Goal: Information Seeking & Learning: Check status

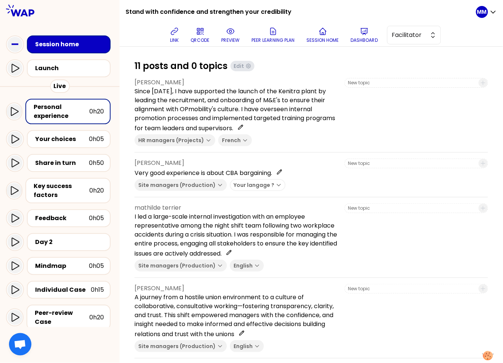
drag, startPoint x: 239, startPoint y: 33, endPoint x: 234, endPoint y: 33, distance: 5.2
click at [239, 33] on button "preview" at bounding box center [230, 35] width 24 height 22
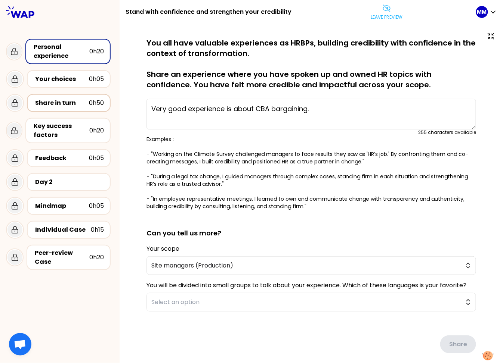
click at [53, 102] on div "Share in turn" at bounding box center [62, 103] width 54 height 9
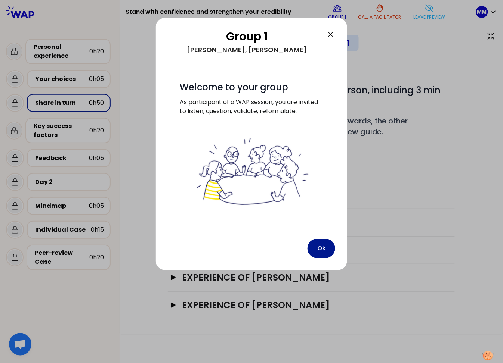
click at [320, 249] on button "Ok" at bounding box center [321, 248] width 28 height 19
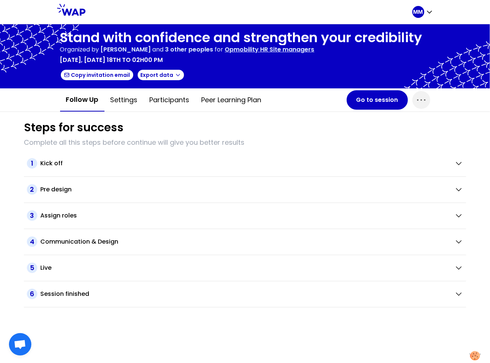
drag, startPoint x: 416, startPoint y: 98, endPoint x: 410, endPoint y: 108, distance: 11.5
click at [416, 99] on icon "button" at bounding box center [422, 100] width 12 height 12
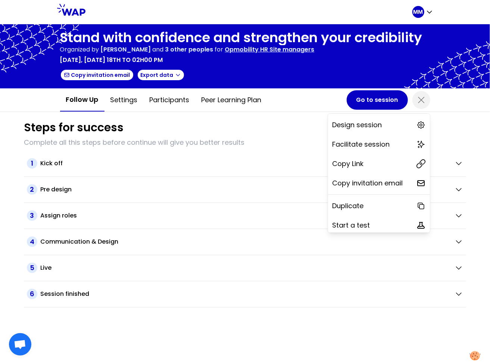
drag, startPoint x: 350, startPoint y: 159, endPoint x: 345, endPoint y: 110, distance: 49.5
click at [350, 159] on p "Copy Link" at bounding box center [348, 164] width 31 height 10
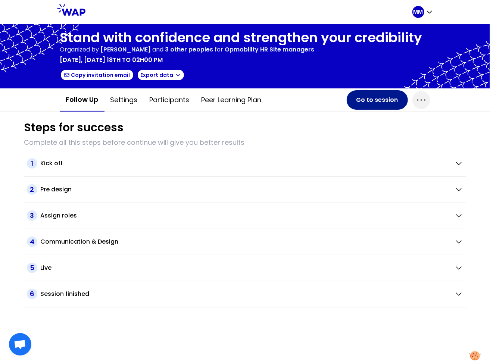
click at [371, 99] on button "Go to session" at bounding box center [377, 99] width 61 height 19
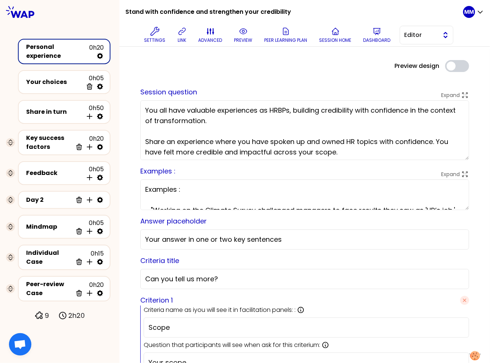
click at [418, 37] on span "Editor" at bounding box center [422, 35] width 34 height 9
click at [411, 65] on li "Facilitator" at bounding box center [426, 66] width 53 height 12
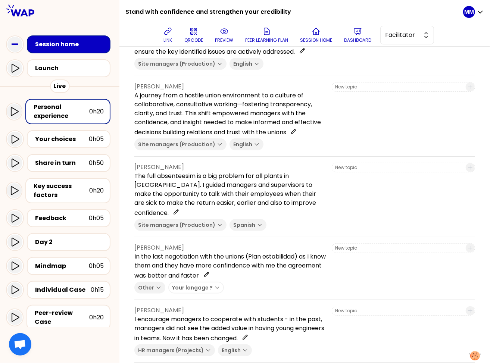
scroll to position [158, 0]
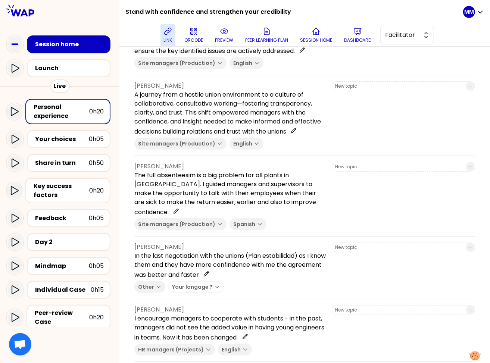
click at [172, 34] on icon at bounding box center [168, 31] width 9 height 9
click at [178, 34] on div "link QRCODE preview Peer learning plan Session home Dashboard Facilitator" at bounding box center [297, 35] width 332 height 22
click at [172, 33] on icon at bounding box center [168, 31] width 9 height 9
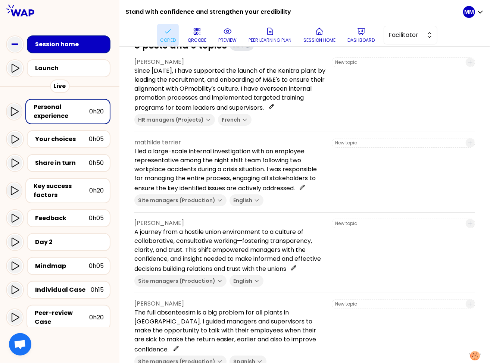
scroll to position [0, 0]
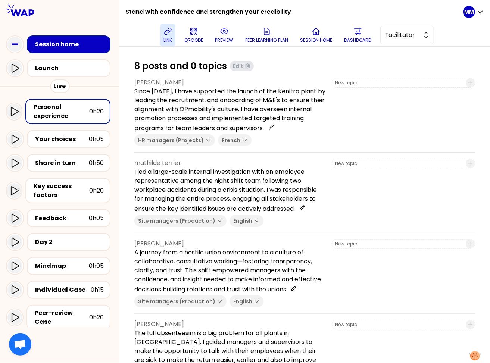
click at [175, 37] on button "link" at bounding box center [168, 35] width 15 height 22
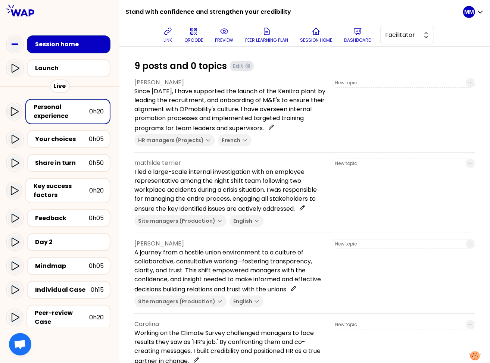
scroll to position [215, 0]
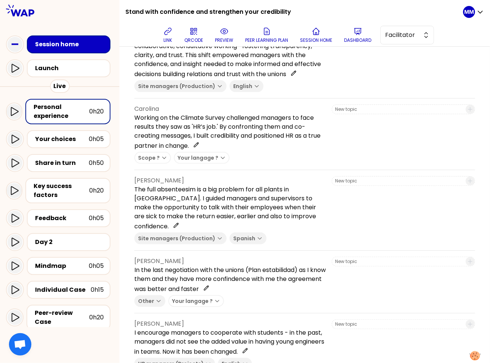
click at [225, 185] on p "Cristina Sanz" at bounding box center [230, 180] width 192 height 9
click at [68, 164] on div "Share in turn" at bounding box center [62, 163] width 54 height 9
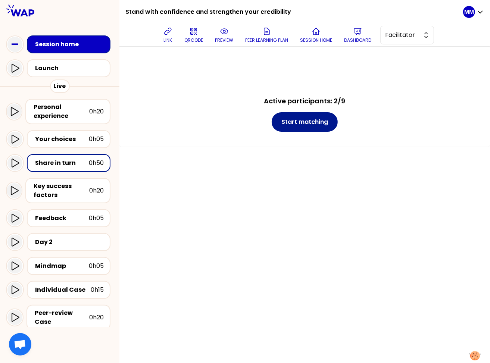
click at [313, 121] on button "Start matching" at bounding box center [305, 121] width 66 height 19
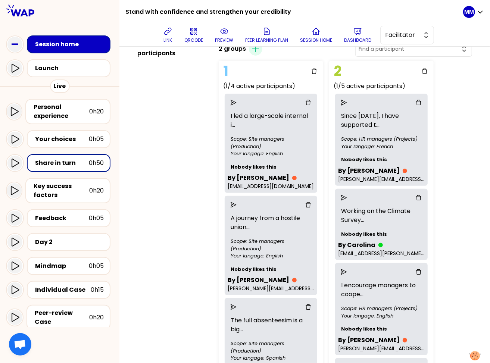
click at [311, 205] on icon "delete" at bounding box center [308, 205] width 6 height 6
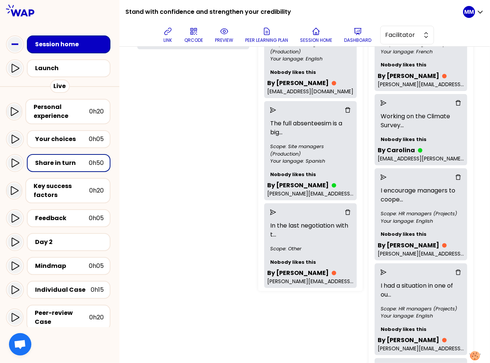
scroll to position [137, 0]
click at [345, 212] on icon "delete" at bounding box center [348, 212] width 6 height 6
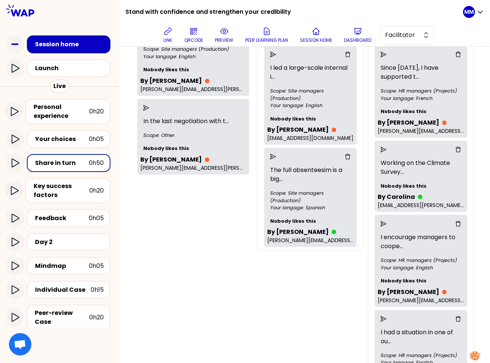
scroll to position [86, 0]
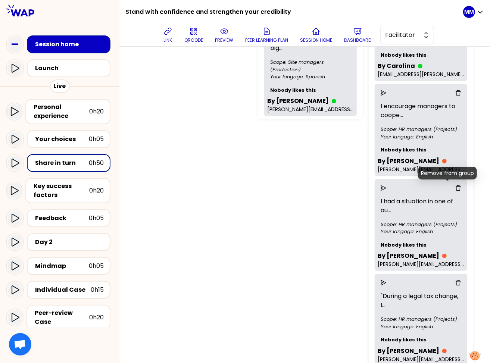
click at [456, 186] on icon "delete" at bounding box center [459, 188] width 6 height 6
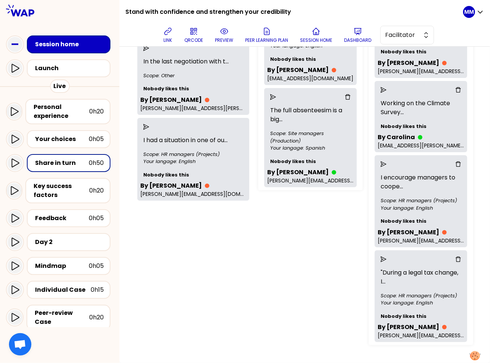
scroll to position [148, 0]
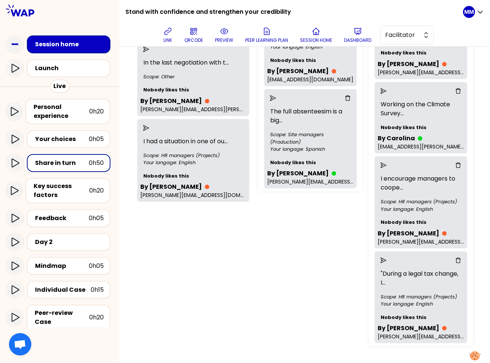
click at [462, 259] on icon "delete" at bounding box center [459, 261] width 6 height 6
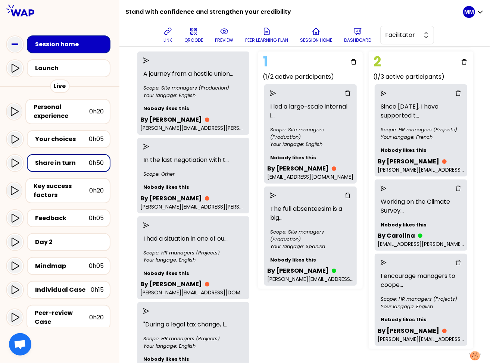
scroll to position [51, 0]
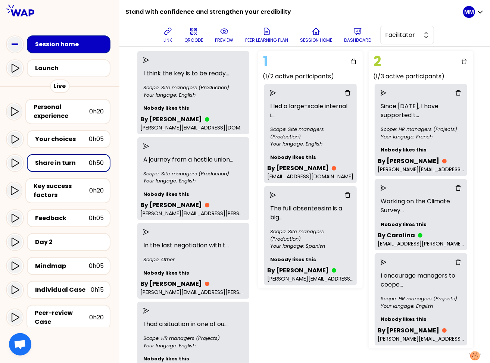
click at [149, 58] on icon "send" at bounding box center [146, 60] width 6 height 6
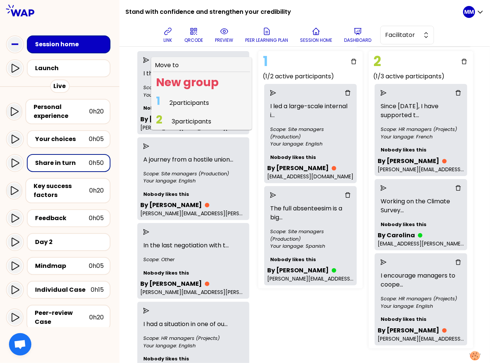
drag, startPoint x: 184, startPoint y: 103, endPoint x: 292, endPoint y: 117, distance: 108.1
click at [184, 103] on span "2 participants" at bounding box center [190, 103] width 40 height 9
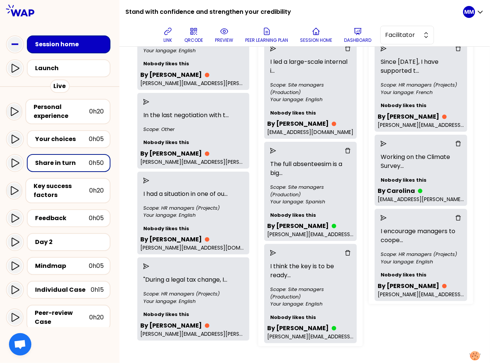
scroll to position [94, 0]
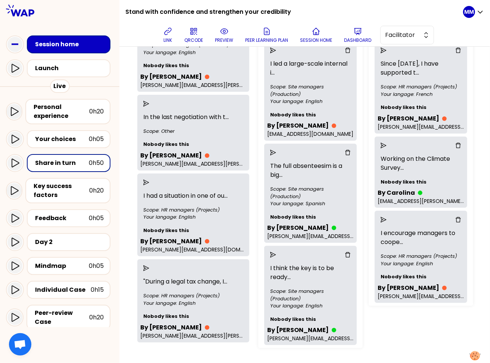
click at [462, 218] on icon "delete" at bounding box center [459, 220] width 6 height 6
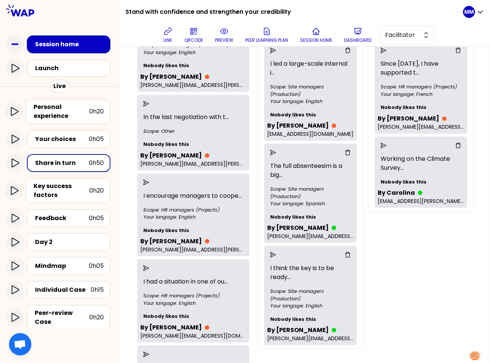
scroll to position [0, 0]
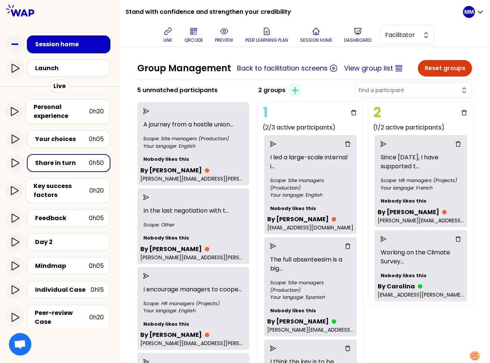
click at [410, 88] on input "text" at bounding box center [409, 90] width 101 height 7
type input "jit"
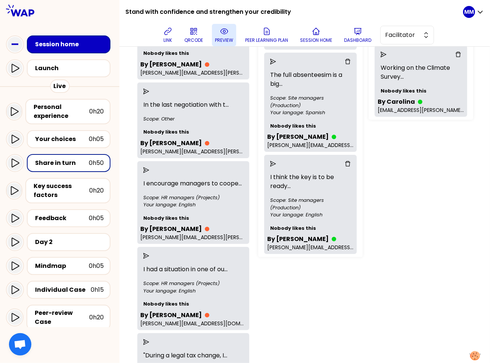
scroll to position [54, 0]
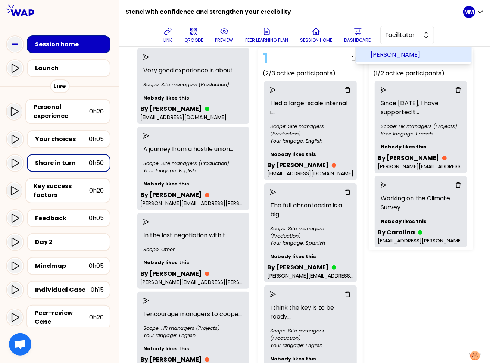
click at [414, 297] on div "1 (2/3 active participants) I led a large-scale internal i ... Scope: Site mana…" at bounding box center [348, 218] width 187 height 346
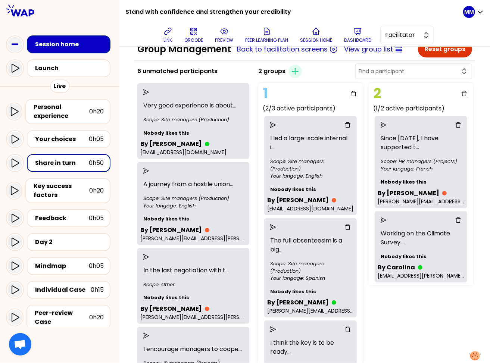
scroll to position [0, 0]
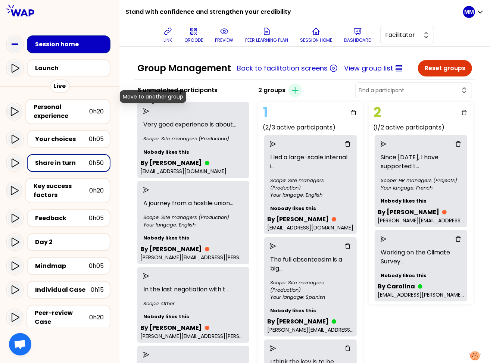
click at [149, 110] on icon "send" at bounding box center [146, 111] width 6 height 6
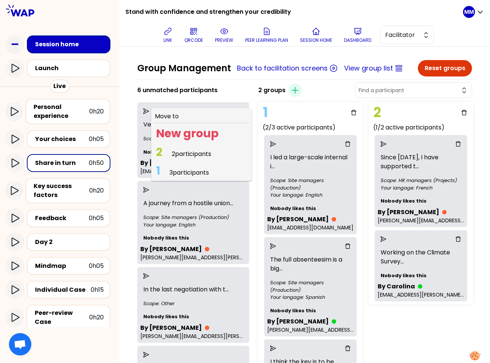
click at [204, 152] on span "2 participants" at bounding box center [192, 154] width 40 height 9
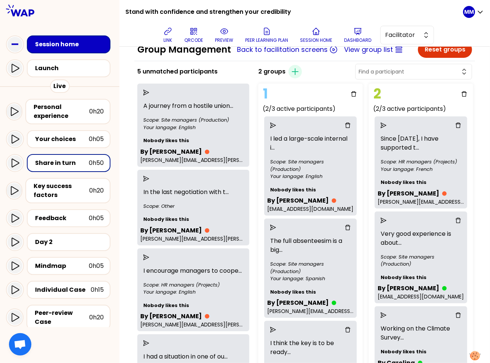
scroll to position [15, 0]
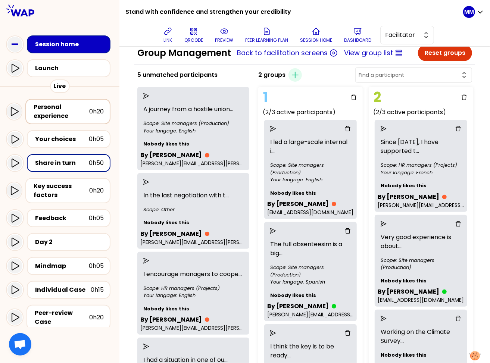
click at [69, 110] on div "Personal experience" at bounding box center [62, 112] width 56 height 18
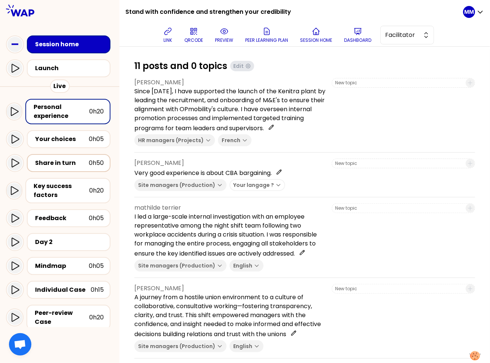
click at [63, 165] on div "Share in turn" at bounding box center [62, 163] width 54 height 9
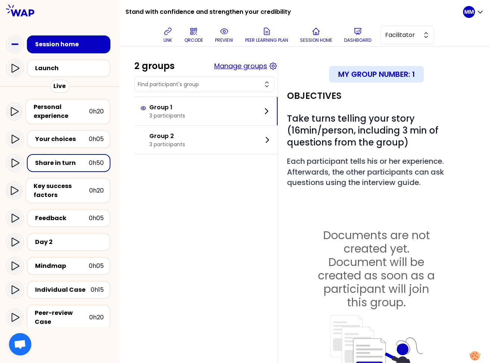
click at [253, 65] on button "Manage groups" at bounding box center [240, 66] width 53 height 10
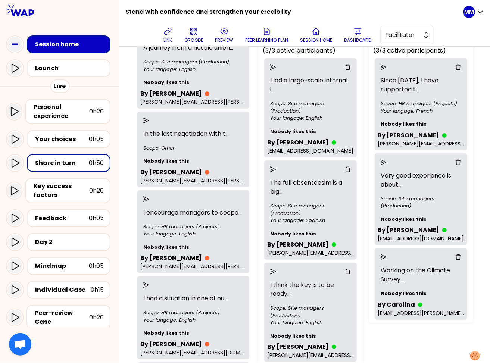
scroll to position [77, 0]
click at [172, 37] on p "link" at bounding box center [168, 40] width 9 height 6
click at [63, 114] on div "Personal experience" at bounding box center [62, 112] width 56 height 18
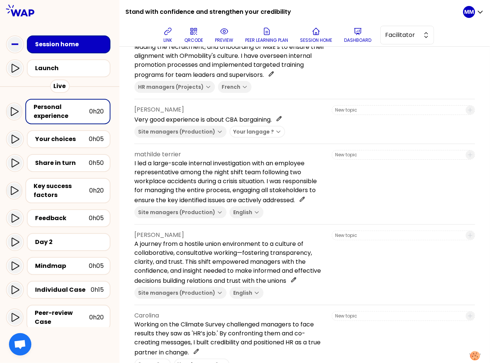
scroll to position [53, 0]
drag, startPoint x: 251, startPoint y: 127, endPoint x: 339, endPoint y: 39, distance: 124.4
click at [280, 125] on p "Very good experience is about CBA bargaining." at bounding box center [230, 120] width 192 height 10
copy p "CBA bargaining"
click at [220, 34] on button "preview" at bounding box center [224, 35] width 24 height 22
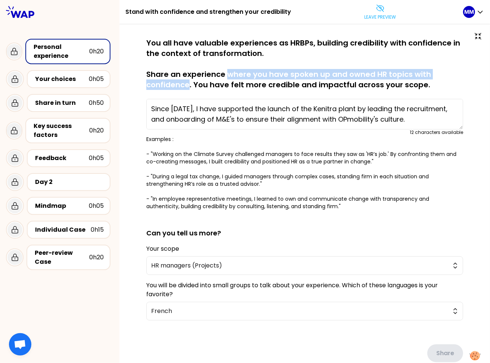
drag, startPoint x: 234, startPoint y: 73, endPoint x: 261, endPoint y: 37, distance: 44.6
click at [188, 83] on p "You all have valuable experiences as HRBPs, building credibility with confidenc…" at bounding box center [304, 64] width 317 height 52
copy p "where you have spoken up and owned HR topics with confidence"
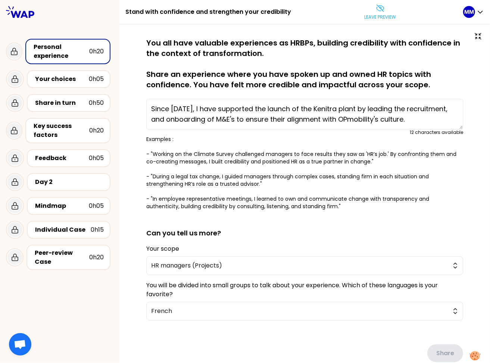
click at [299, 84] on p "You all have valuable experiences as HRBPs, building credibility with confidenc…" at bounding box center [304, 64] width 317 height 52
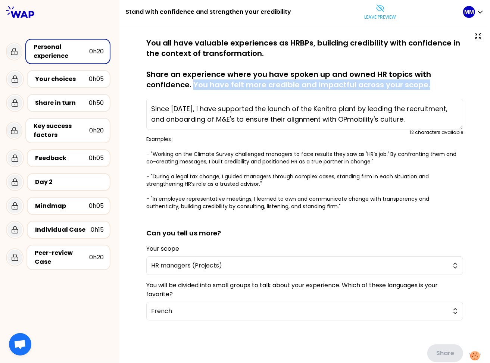
drag, startPoint x: 195, startPoint y: 84, endPoint x: 335, endPoint y: 43, distance: 146.5
click at [438, 83] on p "You all have valuable experiences as HRBPs, building credibility with confidenc…" at bounding box center [304, 64] width 317 height 52
copy p "You have felt more credible and impactful across your scope."
click at [384, 12] on button "Leave preview" at bounding box center [380, 12] width 38 height 22
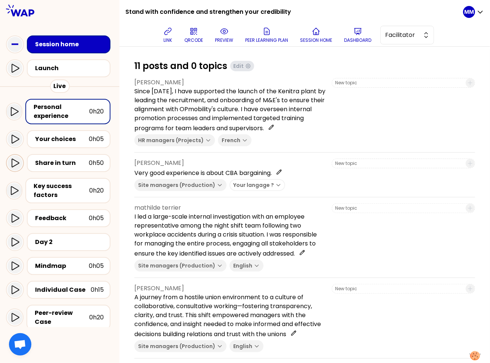
drag, startPoint x: 49, startPoint y: 162, endPoint x: 24, endPoint y: 162, distance: 25.4
click at [49, 162] on div "Share in turn" at bounding box center [62, 163] width 54 height 9
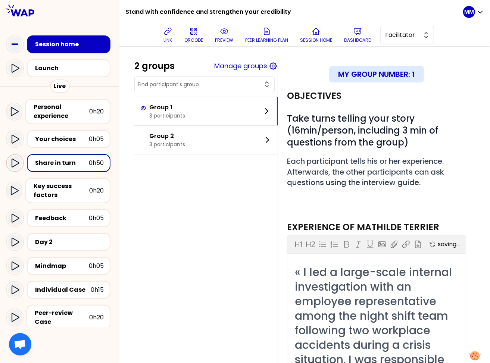
click at [18, 161] on icon at bounding box center [14, 163] width 9 height 9
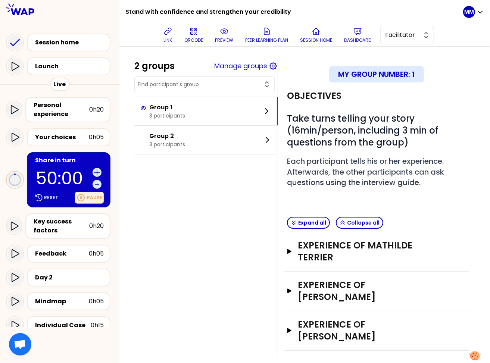
click at [91, 195] on p "Pause" at bounding box center [94, 198] width 15 height 6
click at [61, 108] on div "Personal experience" at bounding box center [62, 110] width 56 height 18
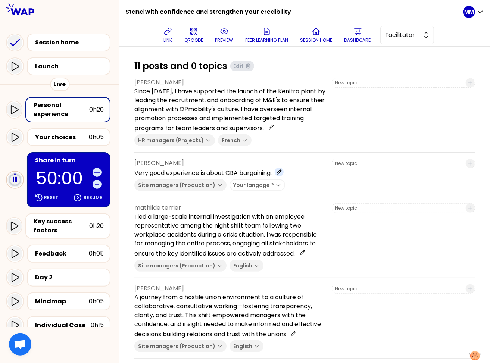
click at [282, 175] on icon at bounding box center [279, 172] width 6 height 6
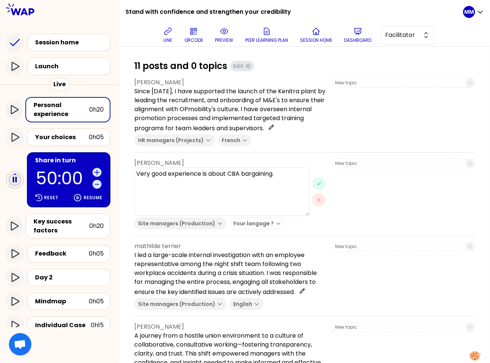
click at [281, 181] on textarea "Very good experience is about CBA bargaining." at bounding box center [221, 192] width 175 height 49
click at [286, 181] on textarea "Very good experience is about CBA bargaining." at bounding box center [221, 192] width 175 height 49
click at [298, 188] on textarea "Very good experience is about CBA bargaining. I was in charge of CBA baragining…" at bounding box center [221, 192] width 175 height 49
click at [301, 189] on textarea "Very good experience is about CBA bargaining. I was in charge of CBA baragining…" at bounding box center [221, 192] width 175 height 49
drag, startPoint x: 171, startPoint y: 200, endPoint x: 229, endPoint y: 202, distance: 57.6
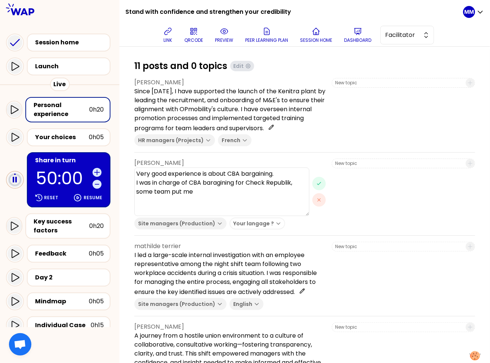
click at [229, 202] on textarea "Very good experience is about CBA bargaining. I was in charge of CBA baragining…" at bounding box center [221, 192] width 175 height 49
click at [177, 196] on textarea "Very good experience is about CBA bargaining. I was in charge of CBA baragining…" at bounding box center [221, 192] width 175 height 49
click at [174, 198] on textarea "Very good experience is about CBA bargaining. I was in charge of CBA baragining…" at bounding box center [221, 192] width 175 height 49
drag, startPoint x: 246, startPoint y: 213, endPoint x: 143, endPoint y: 184, distance: 106.5
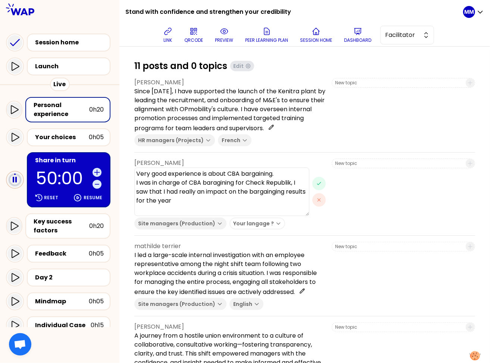
paste textarea "I was in charge of collective bargaining (CBA) in the Czech Republic, and I rea…"
type textarea "I was in charge of collective bargaining (CBA) in the Czech Republic, and I rea…"
click at [316, 187] on icon "button" at bounding box center [319, 184] width 6 height 6
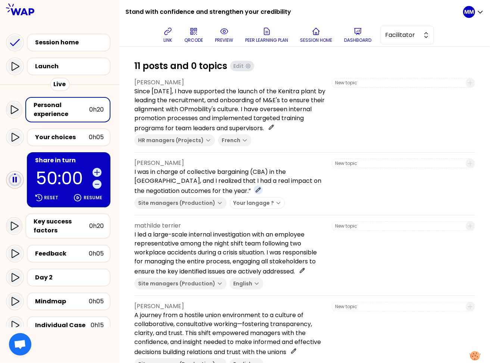
click at [256, 192] on icon at bounding box center [258, 190] width 4 height 4
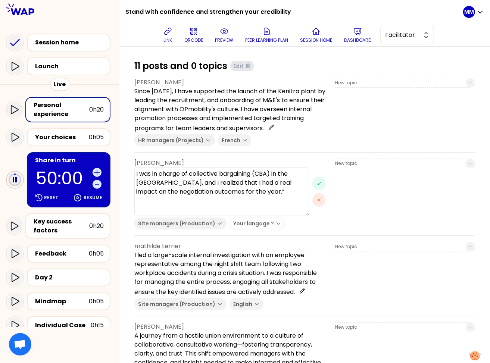
drag, startPoint x: 287, startPoint y: 199, endPoint x: 291, endPoint y: 199, distance: 3.8
click at [288, 199] on textarea "I was in charge of collective bargaining (CBA) in the Czech Republic, and I rea…" at bounding box center [221, 192] width 175 height 49
click at [295, 199] on textarea "I was in charge of collective bargaining (CBA) in the Czech Republic, and I rea…" at bounding box center [221, 192] width 175 height 49
type textarea "I was in charge of collective bargaining (CBA) in the Czech Republic, and I rea…"
click at [316, 187] on icon "button" at bounding box center [319, 184] width 6 height 6
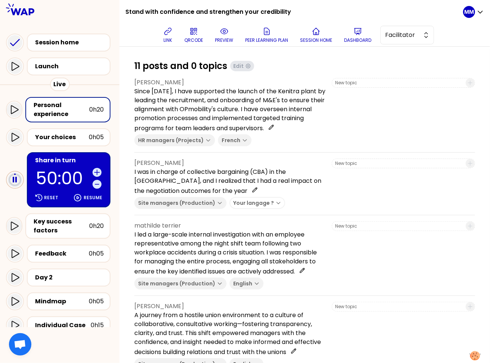
click at [48, 170] on p "50:00" at bounding box center [63, 178] width 54 height 17
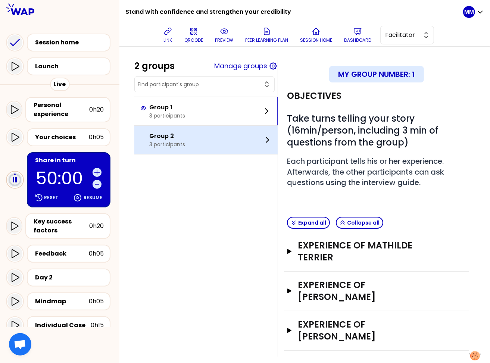
click at [203, 139] on div "Group 2 3 participants" at bounding box center [205, 140] width 143 height 28
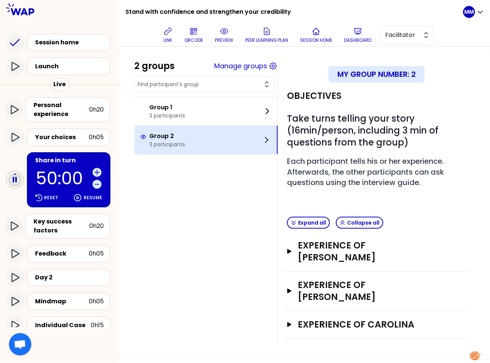
click at [225, 140] on div "Group 2 3 participants" at bounding box center [205, 140] width 143 height 28
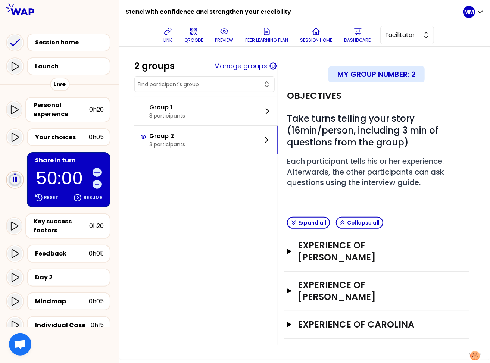
drag, startPoint x: 97, startPoint y: 198, endPoint x: 179, endPoint y: 186, distance: 83.0
click at [97, 198] on p "Resume" at bounding box center [93, 198] width 19 height 6
click at [59, 225] on div "Key success factors" at bounding box center [62, 226] width 56 height 18
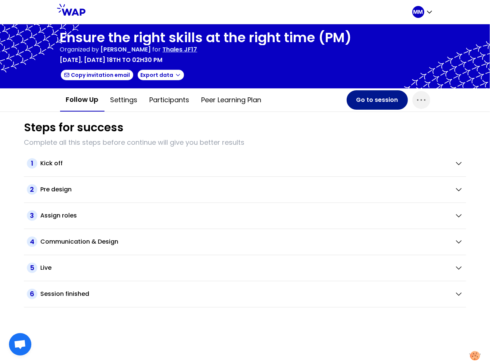
click at [370, 96] on button "Go to session" at bounding box center [377, 99] width 61 height 19
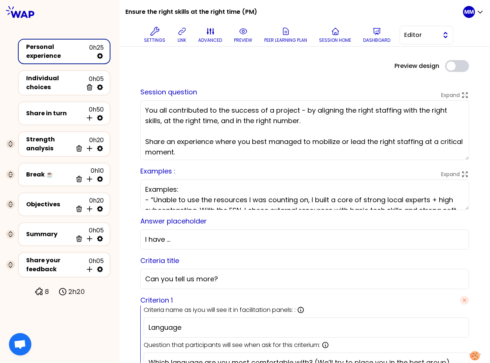
click at [417, 33] on span "Editor" at bounding box center [422, 35] width 34 height 9
click at [422, 63] on span "Facilitator" at bounding box center [431, 65] width 32 height 9
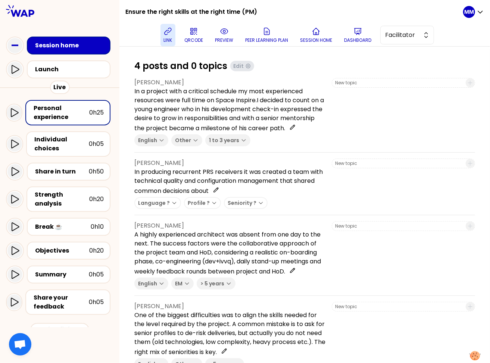
drag, startPoint x: 171, startPoint y: 30, endPoint x: 178, endPoint y: 25, distance: 9.2
click at [171, 30] on icon at bounding box center [168, 31] width 9 height 9
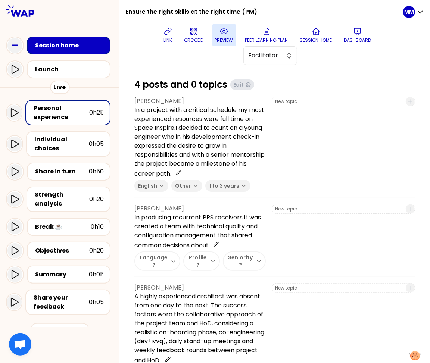
click at [221, 30] on button "preview" at bounding box center [224, 35] width 24 height 22
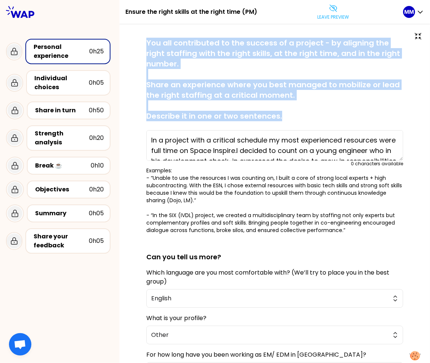
drag, startPoint x: 145, startPoint y: 42, endPoint x: 317, endPoint y: 116, distance: 187.7
click at [317, 116] on div "saved You all contributed to the success of a project - by aligning the right s…" at bounding box center [274, 245] width 281 height 415
click at [339, 112] on p "You all contributed to the success of a project - by aligning the right staffin…" at bounding box center [274, 80] width 257 height 84
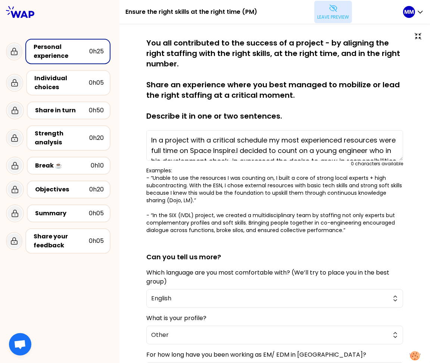
click at [333, 12] on icon at bounding box center [333, 8] width 9 height 9
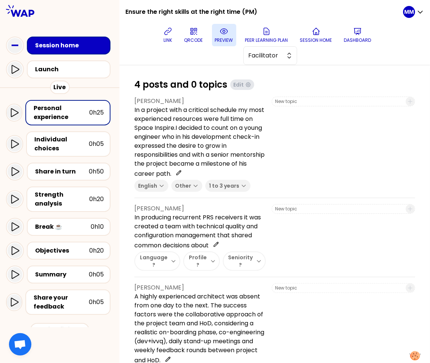
click at [223, 34] on icon at bounding box center [224, 31] width 9 height 9
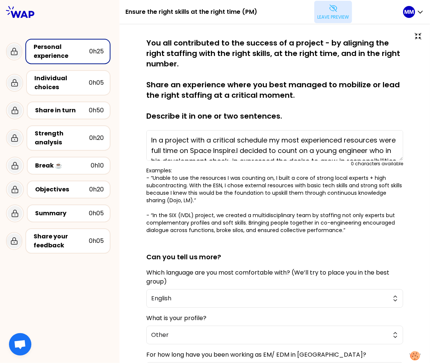
click at [342, 111] on p "You all contributed to the success of a project - by aligning the right staffin…" at bounding box center [274, 80] width 257 height 84
click at [327, 14] on p "Leave preview" at bounding box center [333, 17] width 32 height 6
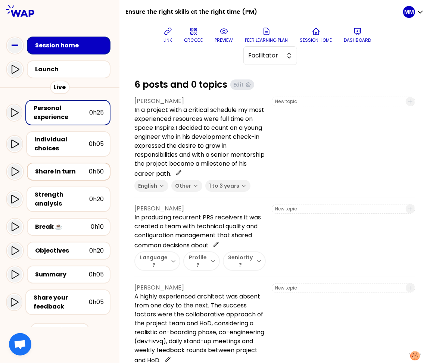
click at [72, 170] on div "Share in turn" at bounding box center [62, 171] width 54 height 9
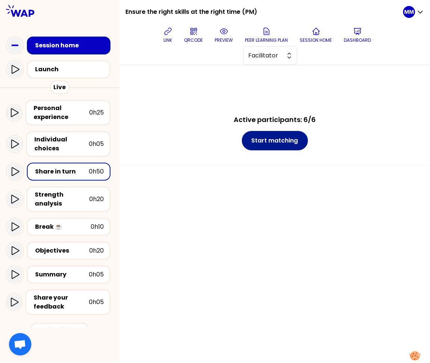
click at [291, 136] on button "Start matching" at bounding box center [275, 140] width 66 height 19
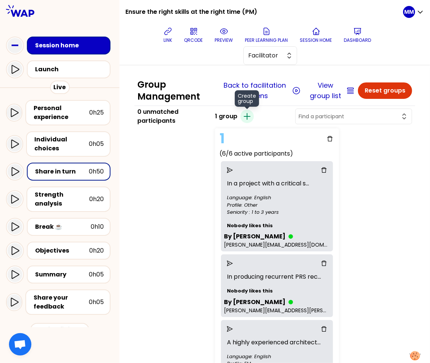
click at [250, 116] on icon "button" at bounding box center [247, 117] width 6 height 6
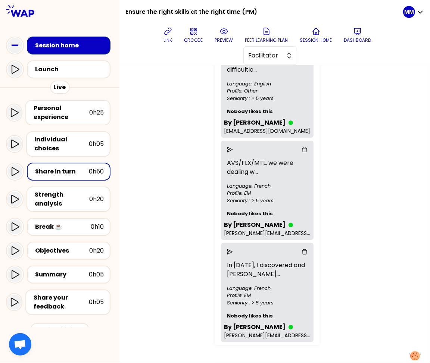
scroll to position [417, 0]
click at [233, 147] on icon "send" at bounding box center [230, 150] width 6 height 6
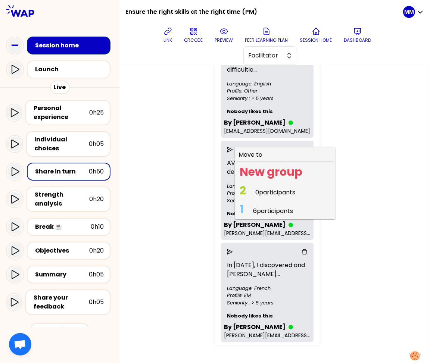
click at [285, 189] on span "0 participants" at bounding box center [275, 192] width 40 height 9
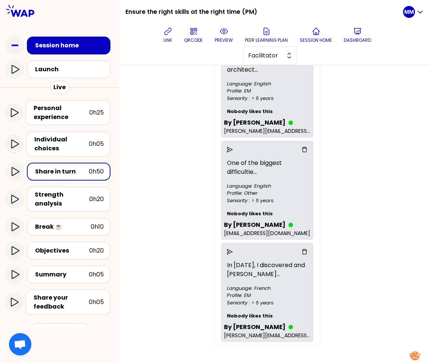
click at [231, 246] on div at bounding box center [267, 252] width 87 height 12
click at [233, 249] on icon "send" at bounding box center [230, 252] width 6 height 6
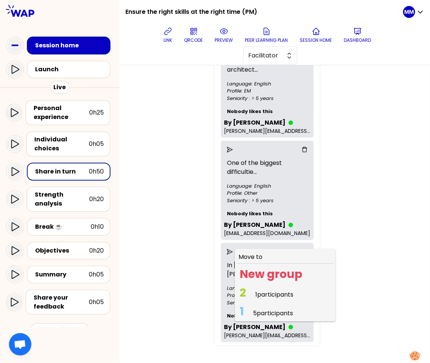
click at [280, 291] on span "1 participants" at bounding box center [274, 295] width 38 height 9
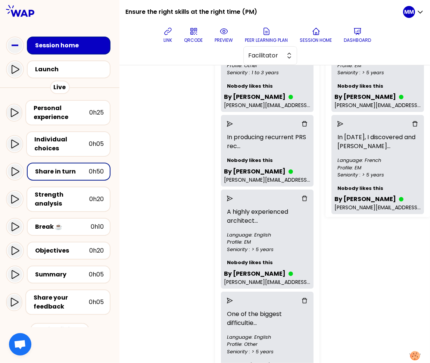
scroll to position [209, 0]
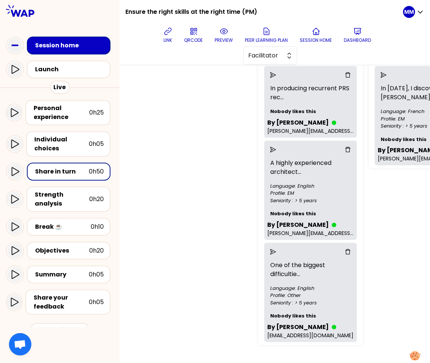
click at [189, 208] on div "1 unmatched participant I started in this position las ... Language: French Pro…" at bounding box center [193, 129] width 118 height 438
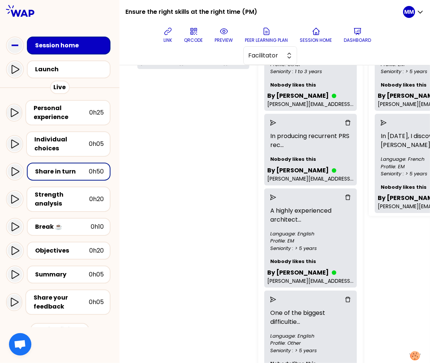
scroll to position [0, 0]
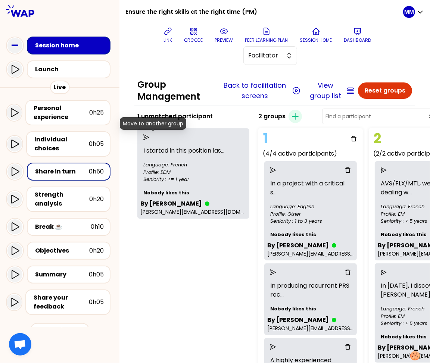
click at [149, 137] on icon "send" at bounding box center [146, 137] width 6 height 6
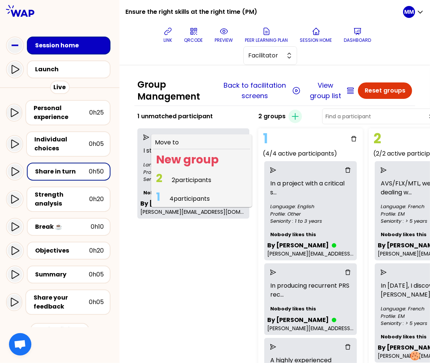
click at [178, 197] on span "4 participants" at bounding box center [190, 199] width 40 height 9
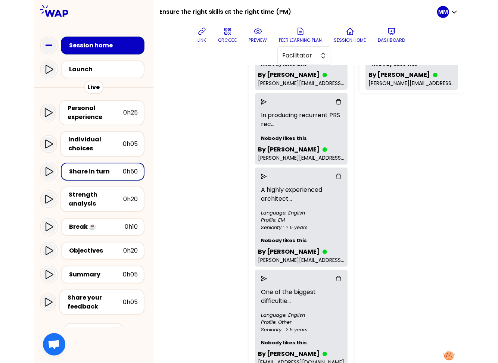
scroll to position [275, 0]
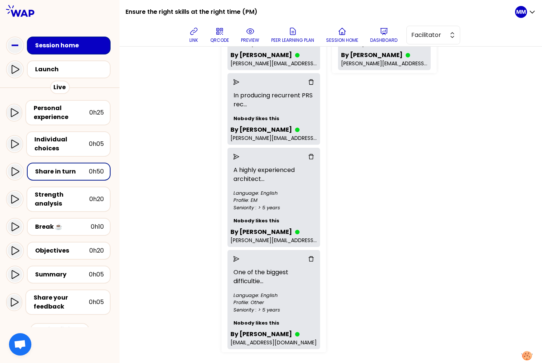
click at [449, 193] on div "2 groups Create group 1 (5/5 active participants) In a project with a critical …" at bounding box center [372, 85] width 308 height 541
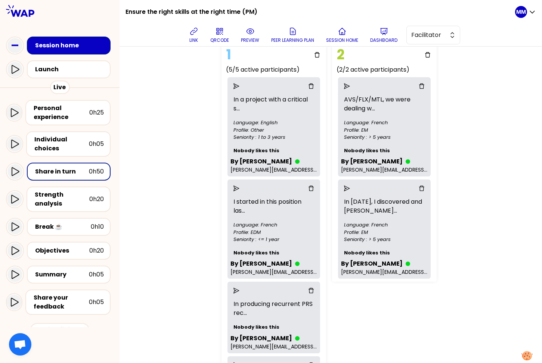
scroll to position [0, 0]
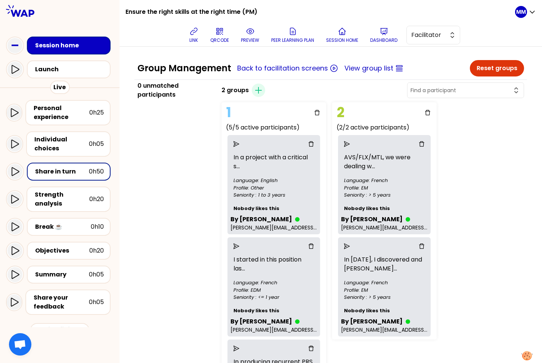
click at [462, 161] on div "2 groups Create group 1 (5/5 active participants) In a project with a critical …" at bounding box center [372, 351] width 308 height 541
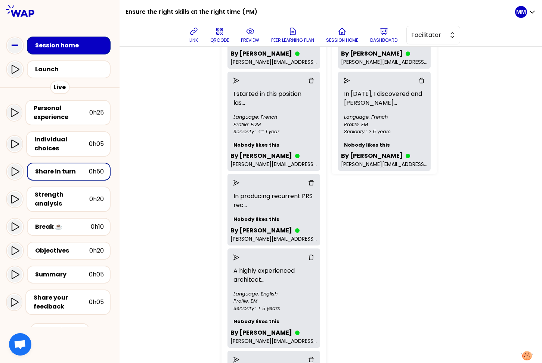
scroll to position [162, 0]
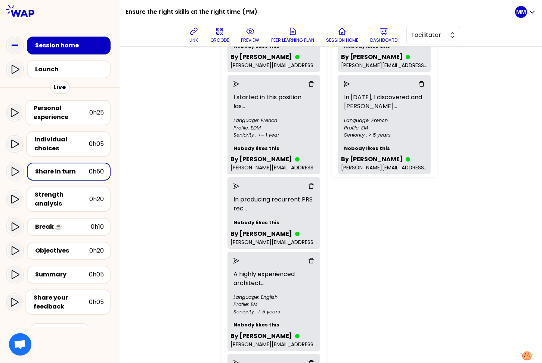
click at [239, 84] on icon "send" at bounding box center [236, 84] width 6 height 6
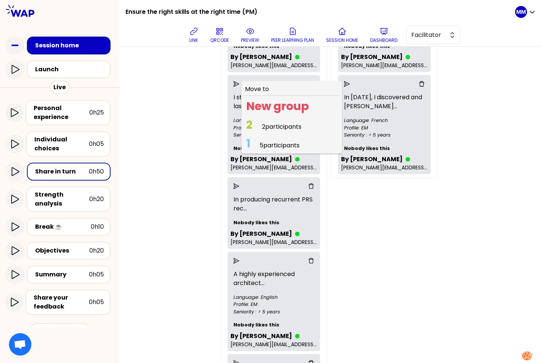
click at [275, 122] on span "2 participants" at bounding box center [282, 126] width 40 height 9
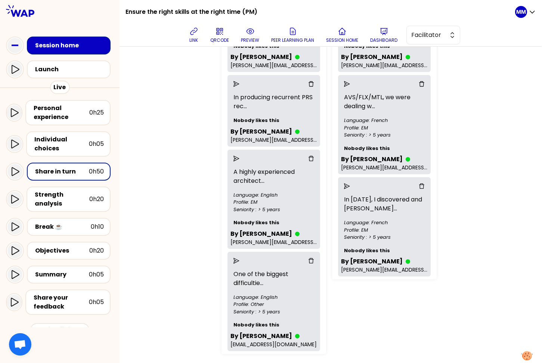
click at [468, 192] on div "2 groups Create group 1 (4/4 active participants) In a project with a critical …" at bounding box center [372, 138] width 308 height 438
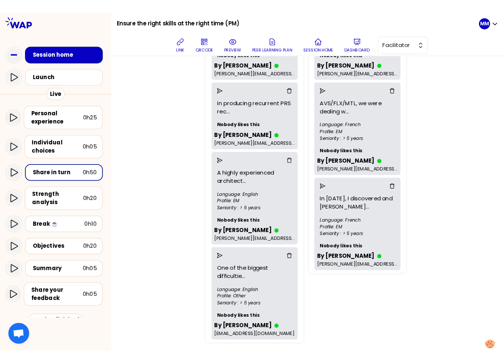
scroll to position [0, 0]
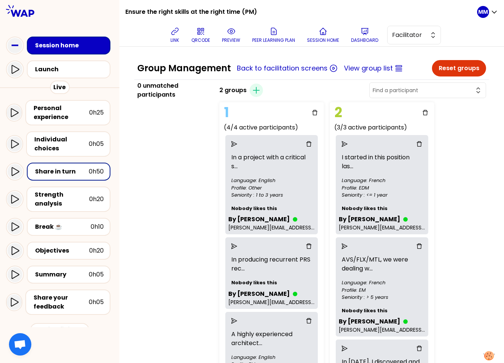
click at [459, 170] on div "2 groups Create group 1 (4/4 active participants) In a project with a critical …" at bounding box center [353, 300] width 273 height 438
click at [458, 170] on div "2 groups Create group 1 (4/4 active participants) In a project with a critical …" at bounding box center [353, 300] width 273 height 438
click at [485, 170] on div "Group Management Back to facilitation screens View group list Reset groups 0 un…" at bounding box center [311, 291] width 385 height 488
click at [471, 126] on div "2 groups Create group 1 (4/4 active participants) In a project with a critical …" at bounding box center [353, 300] width 273 height 438
click at [451, 165] on div "2 groups Create group 1 (4/4 active participants) In a project with a critical …" at bounding box center [353, 300] width 273 height 438
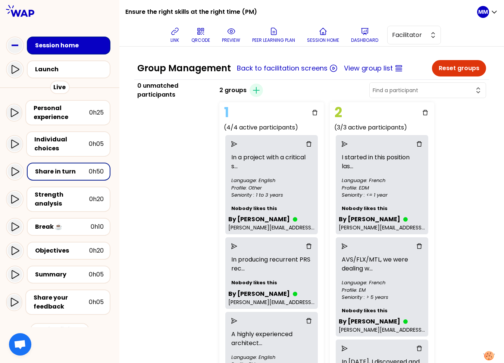
scroll to position [179, 0]
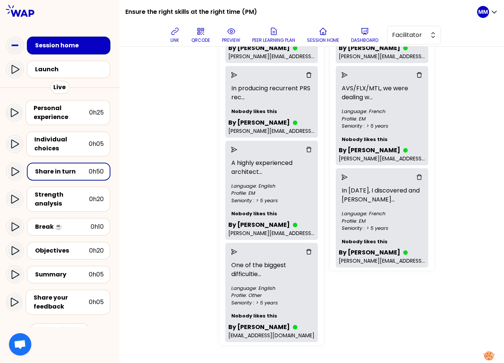
click at [453, 159] on div "2 groups Create group 1 (4/4 active participants) In a project with a critical …" at bounding box center [353, 129] width 273 height 438
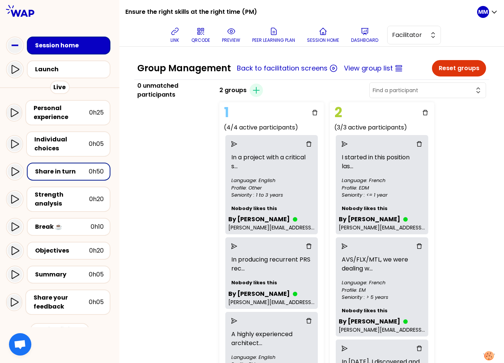
click at [451, 183] on div "2 groups Create group 1 (4/4 active participants) In a project with a critical …" at bounding box center [353, 300] width 273 height 438
click at [452, 182] on div "2 groups Create group 1 (4/4 active participants) In a project with a critical …" at bounding box center [353, 300] width 273 height 438
click at [464, 175] on div "2 groups Create group 1 (4/4 active participants) In a project with a critical …" at bounding box center [353, 300] width 273 height 438
click at [482, 154] on div "2 groups Create group 1 (4/4 active participants) In a project with a critical …" at bounding box center [353, 300] width 273 height 438
click at [468, 160] on div "2 groups Create group 1 (4/4 active participants) In a project with a critical …" at bounding box center [353, 300] width 273 height 438
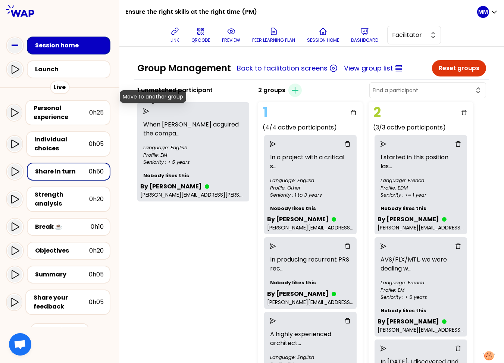
click at [149, 111] on icon "send" at bounding box center [146, 111] width 6 height 6
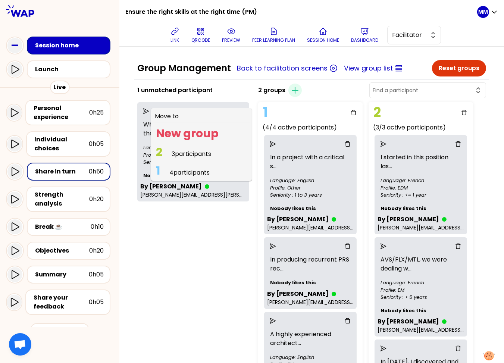
click at [195, 171] on span "4 participants" at bounding box center [190, 172] width 40 height 9
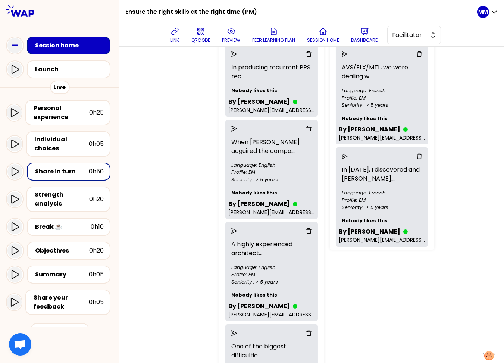
scroll to position [281, 0]
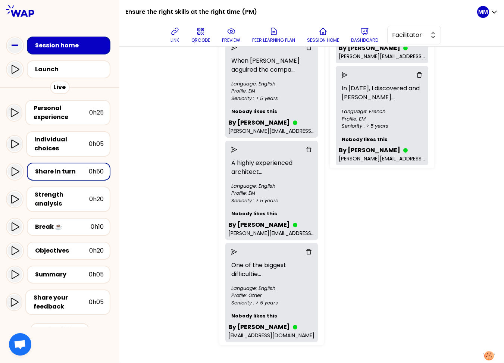
click at [447, 263] on div "2 groups Create group 1 (5/5 active participants) In a project with a critical …" at bounding box center [353, 78] width 273 height 541
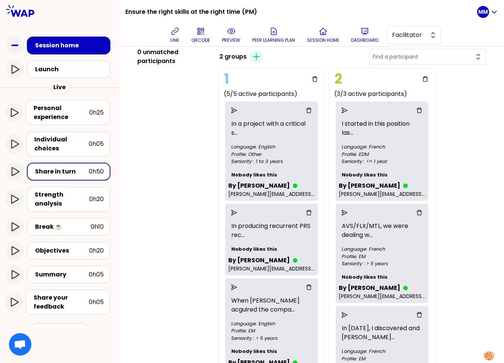
scroll to position [0, 0]
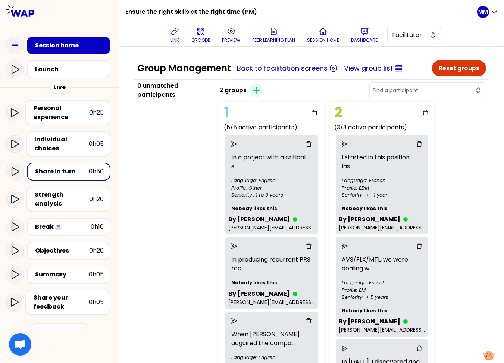
click at [456, 241] on div "2 groups Create group 1 (5/5 active participants) In a project with a critical …" at bounding box center [353, 351] width 273 height 541
click at [459, 212] on div "2 groups Create group 1 (5/5 active participants) In a project with a critical …" at bounding box center [353, 351] width 273 height 541
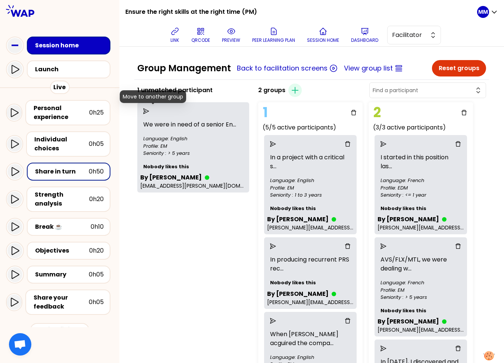
click at [149, 109] on icon "send" at bounding box center [146, 111] width 6 height 6
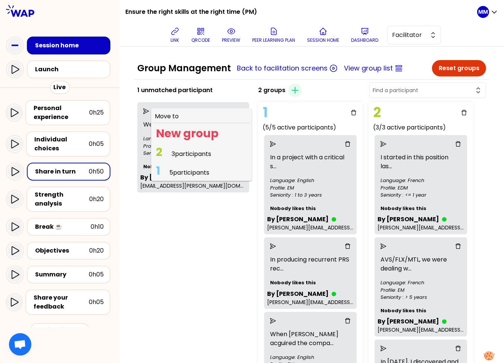
click at [204, 173] on span "5 participants" at bounding box center [190, 172] width 40 height 9
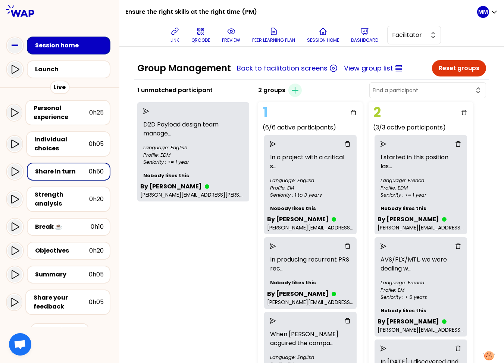
click at [149, 109] on icon "send" at bounding box center [146, 111] width 6 height 6
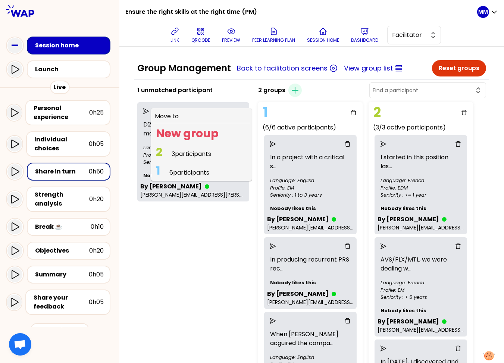
click at [184, 152] on span "3 participants" at bounding box center [192, 154] width 40 height 9
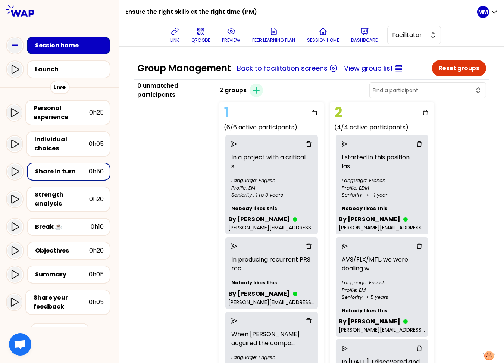
click at [261, 89] on icon "button" at bounding box center [256, 90] width 9 height 9
click at [237, 143] on icon "send" at bounding box center [235, 144] width 6 height 6
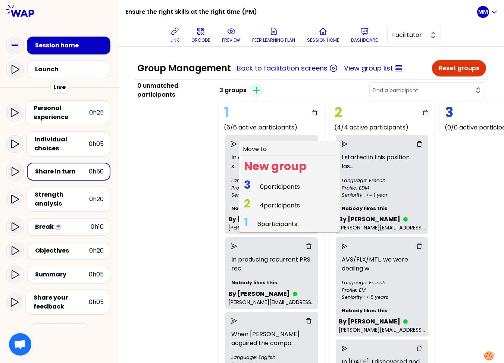
drag, startPoint x: 283, startPoint y: 186, endPoint x: 279, endPoint y: 190, distance: 6.1
click at [283, 186] on span "0 participants" at bounding box center [280, 187] width 40 height 9
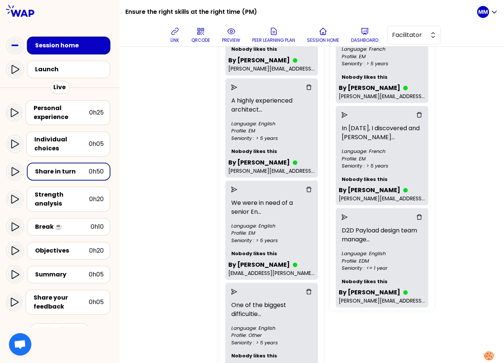
scroll to position [288, 0]
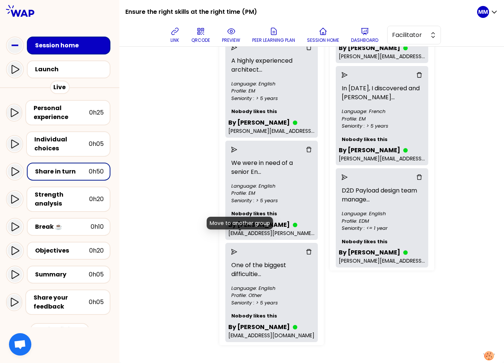
click at [237, 249] on icon "send" at bounding box center [235, 252] width 6 height 6
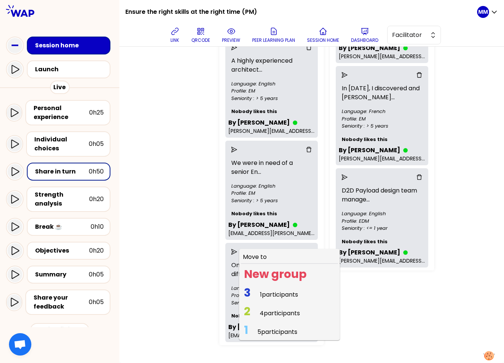
click at [267, 288] on span "3 1 participants" at bounding box center [271, 295] width 60 height 15
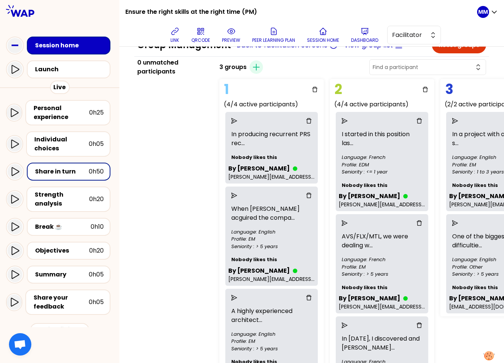
scroll to position [0, 0]
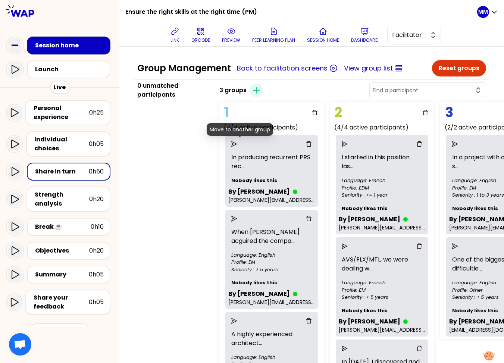
click at [237, 142] on icon "send" at bounding box center [235, 144] width 6 height 6
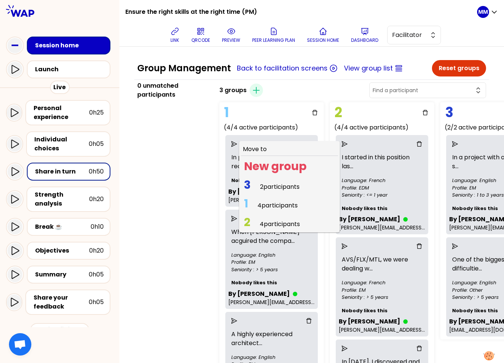
click at [274, 185] on span "2 participants" at bounding box center [280, 187] width 40 height 9
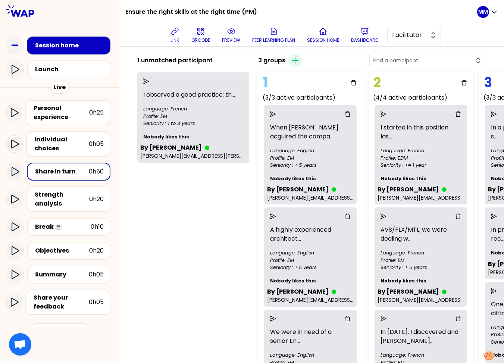
scroll to position [27, 0]
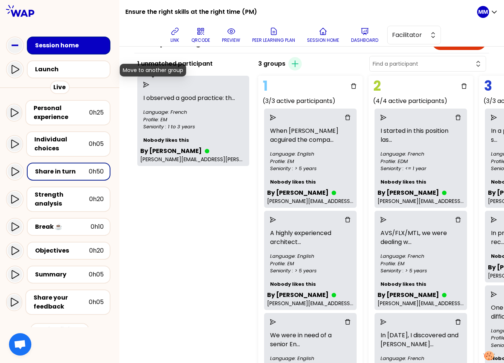
click at [149, 83] on icon "send" at bounding box center [146, 85] width 6 height 6
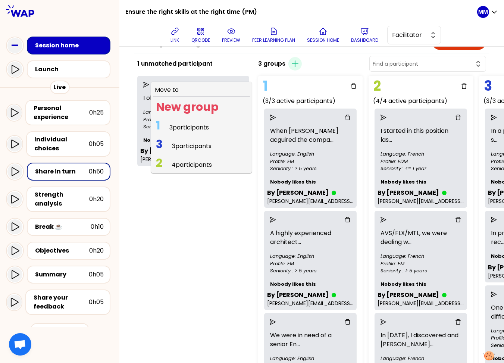
click at [196, 164] on span "4 participants" at bounding box center [192, 165] width 40 height 9
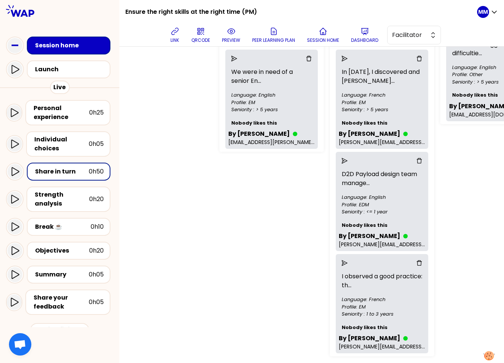
scroll to position [289, 0]
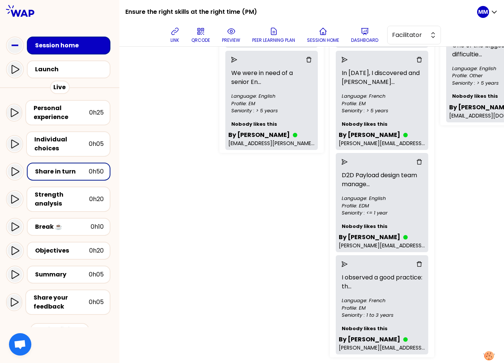
click at [348, 161] on icon "send" at bounding box center [345, 162] width 6 height 6
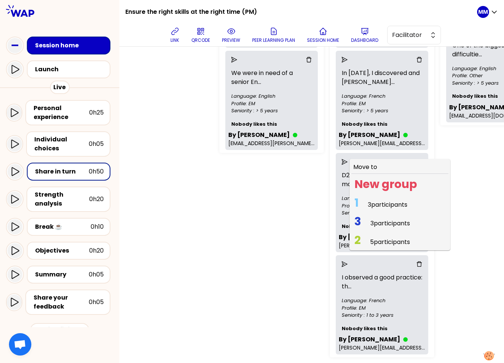
click at [390, 202] on span "3 participants" at bounding box center [388, 205] width 40 height 9
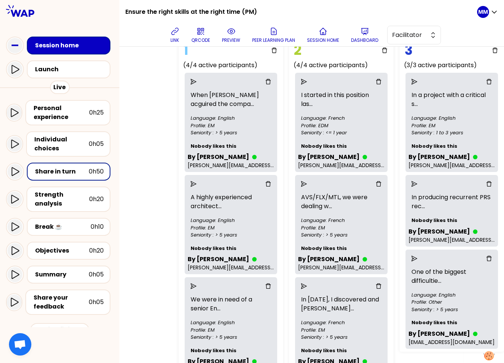
scroll to position [0, 52]
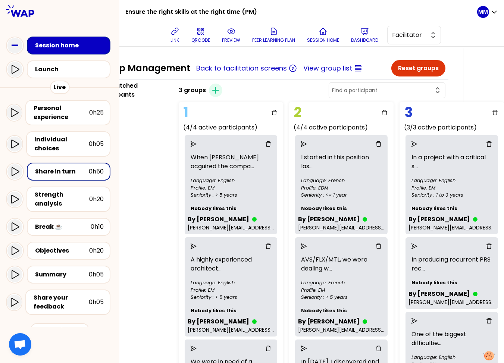
drag, startPoint x: 14, startPoint y: 171, endPoint x: 32, endPoint y: 176, distance: 18.5
click at [14, 171] on icon at bounding box center [14, 171] width 9 height 9
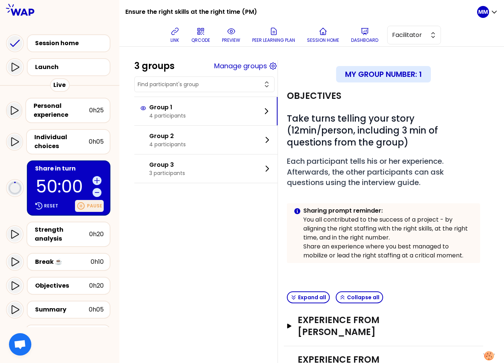
click at [99, 205] on p "Pause" at bounding box center [94, 206] width 15 height 6
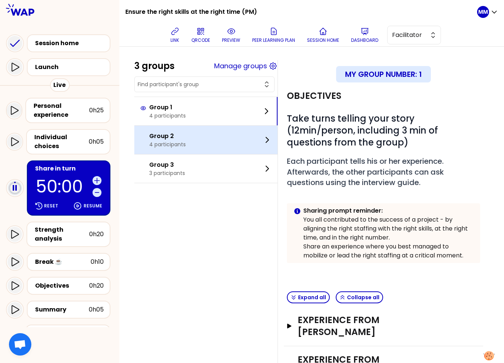
click at [195, 138] on div "Group 2 4 participants" at bounding box center [205, 140] width 143 height 28
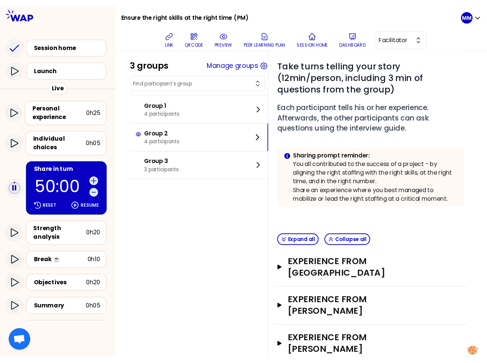
scroll to position [107, 0]
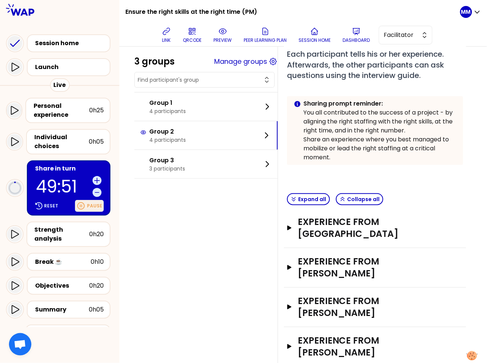
click at [87, 209] on div "Pause" at bounding box center [89, 206] width 29 height 12
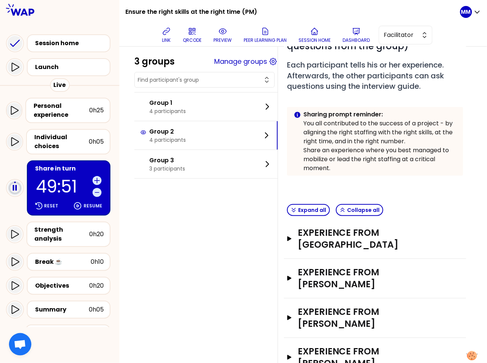
scroll to position [103, 0]
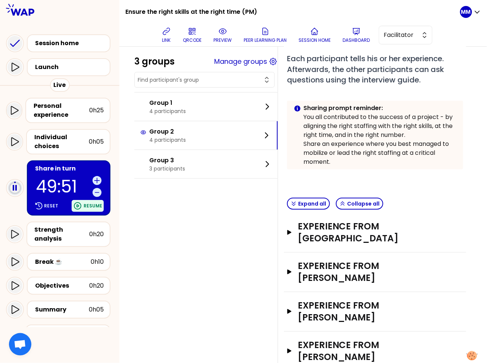
click at [96, 205] on p "Resume" at bounding box center [93, 206] width 19 height 6
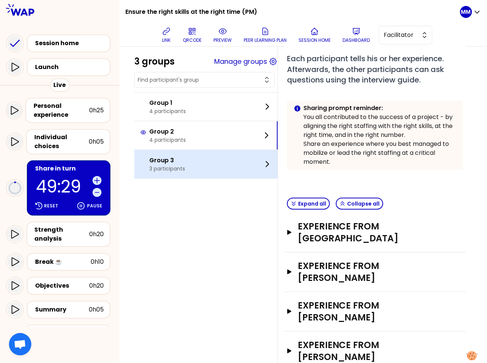
click at [177, 168] on p "3 participants" at bounding box center [167, 168] width 36 height 7
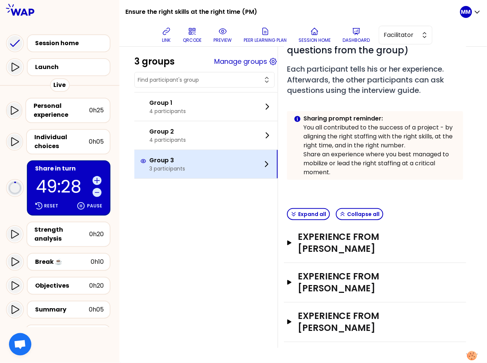
scroll to position [91, 0]
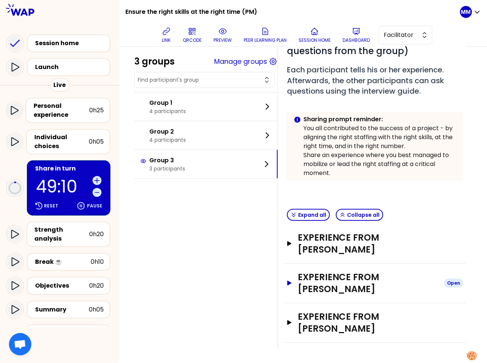
click at [356, 276] on h3 "Experience from Ivan PESSINA" at bounding box center [368, 283] width 140 height 24
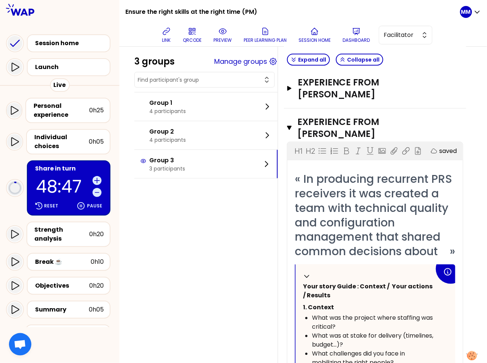
scroll to position [206, 0]
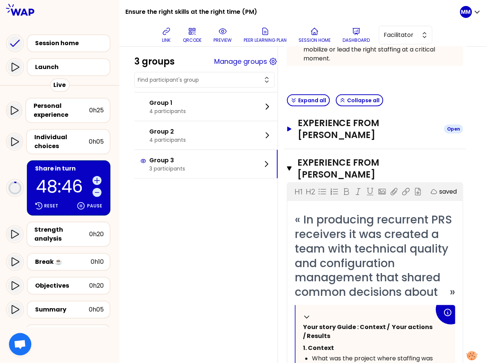
click at [331, 125] on h3 "Experience from Lorenzo STOBBIONE" at bounding box center [368, 129] width 140 height 24
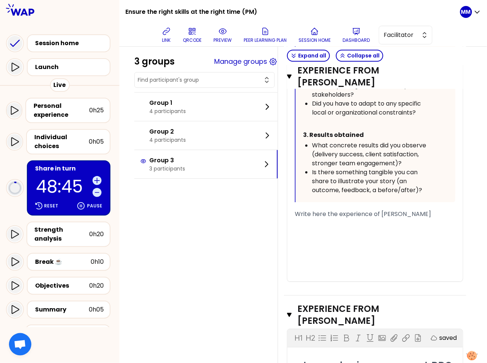
scroll to position [665, 0]
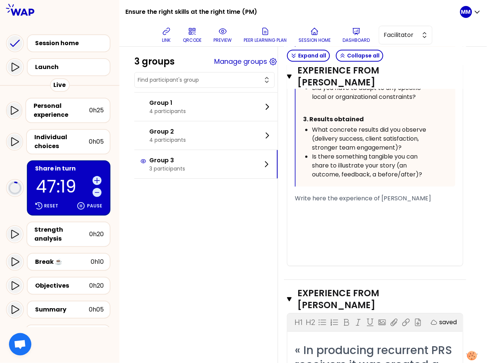
click at [192, 246] on div "3 groups Manage groups Group 1 4 participants Group 2 4 participants Group 3 3 …" at bounding box center [303, 131] width 338 height 1473
click at [202, 78] on input "text" at bounding box center [200, 79] width 125 height 7
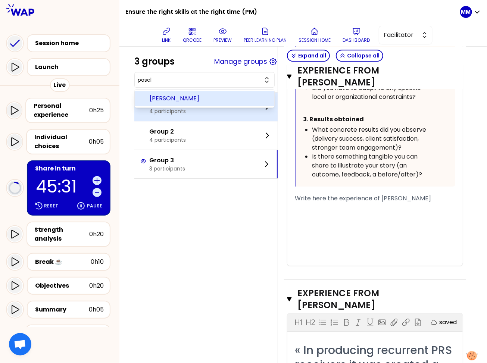
click at [227, 100] on span "Pascal FORTIN" at bounding box center [209, 98] width 119 height 9
type input "Pascal FORTIN"
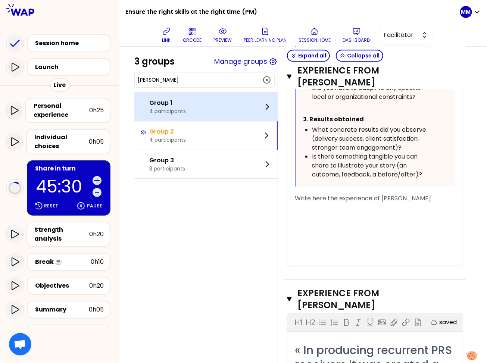
scroll to position [119, 0]
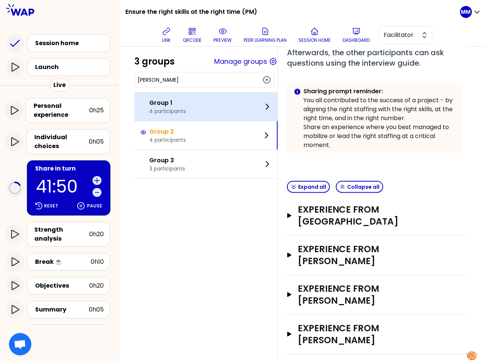
click at [193, 109] on div "Group 1 4 participants" at bounding box center [205, 107] width 143 height 28
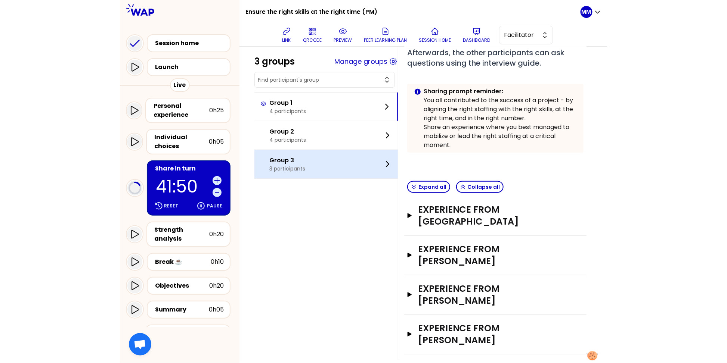
scroll to position [131, 0]
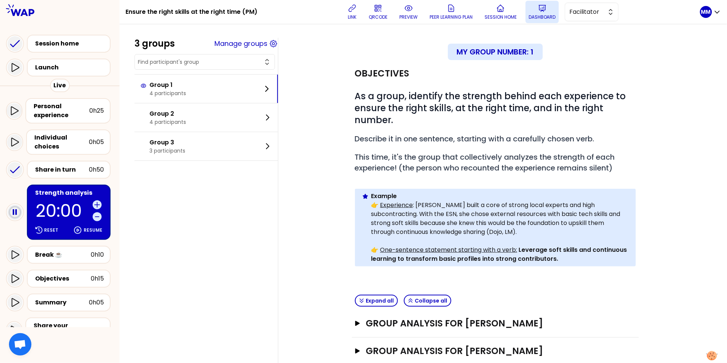
click at [490, 10] on icon at bounding box center [542, 8] width 7 height 6
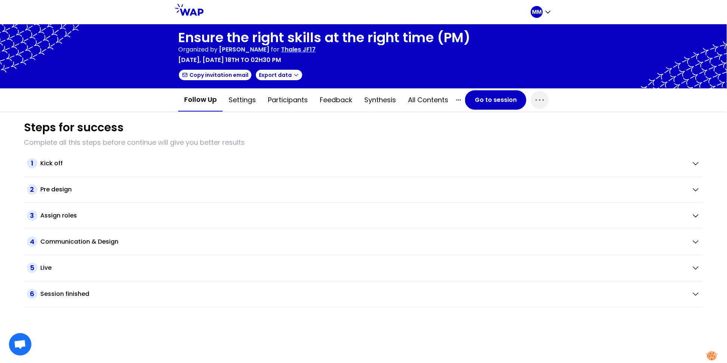
drag, startPoint x: 424, startPoint y: 102, endPoint x: 457, endPoint y: 119, distance: 37.4
click at [424, 102] on button "All contents" at bounding box center [428, 100] width 52 height 22
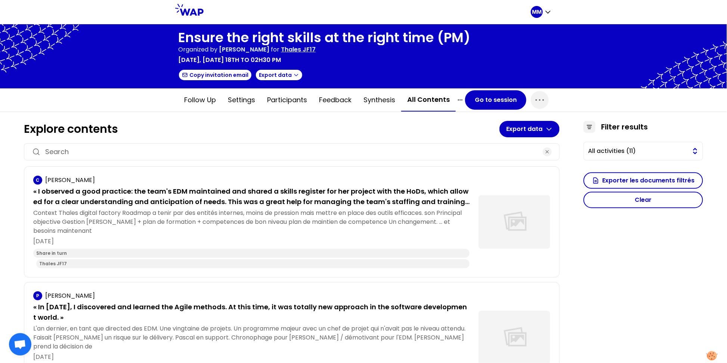
drag, startPoint x: 605, startPoint y: 147, endPoint x: 608, endPoint y: 153, distance: 6.9
click at [490, 147] on span "All activities (11)" at bounding box center [637, 151] width 99 height 9
click at [490, 179] on span "Share in turn (11)" at bounding box center [648, 181] width 98 height 9
click at [490, 182] on button "Exporter les documents filtrés" at bounding box center [642, 181] width 119 height 16
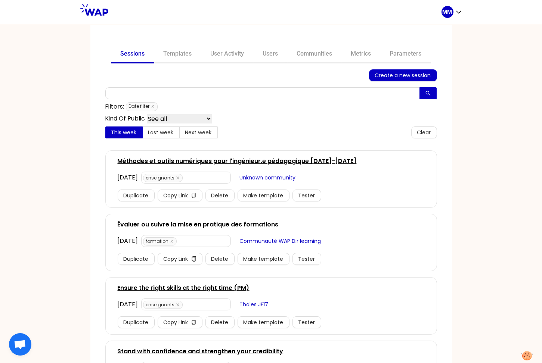
scroll to position [221, 0]
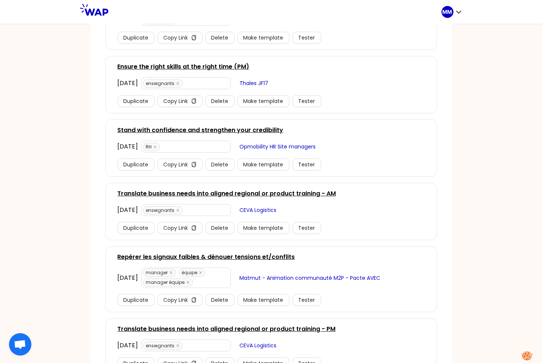
click at [242, 192] on link "Translate business needs into aligned regional or product training - AM" at bounding box center [227, 193] width 218 height 9
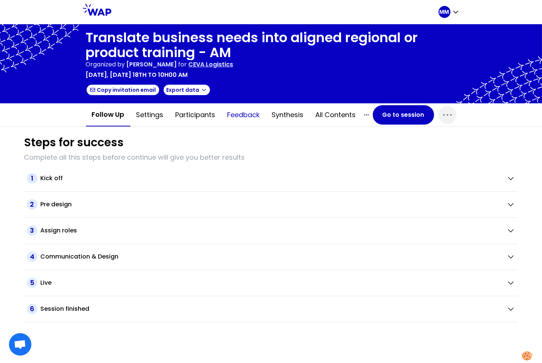
click at [243, 117] on button "Feedback" at bounding box center [243, 115] width 44 height 22
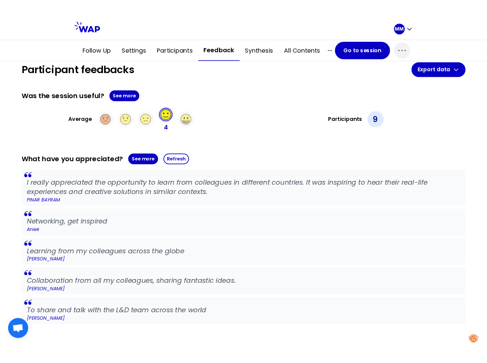
scroll to position [83, 0]
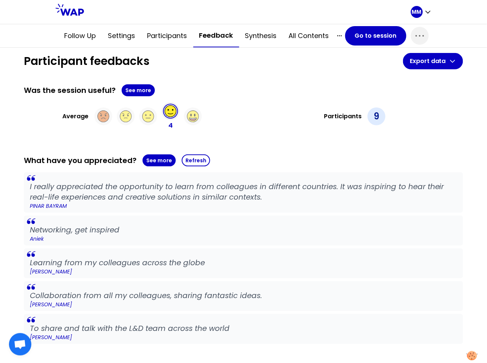
drag, startPoint x: 261, startPoint y: 67, endPoint x: 260, endPoint y: 60, distance: 6.9
click at [261, 65] on div "Participant feedbacks Export data" at bounding box center [244, 61] width 440 height 16
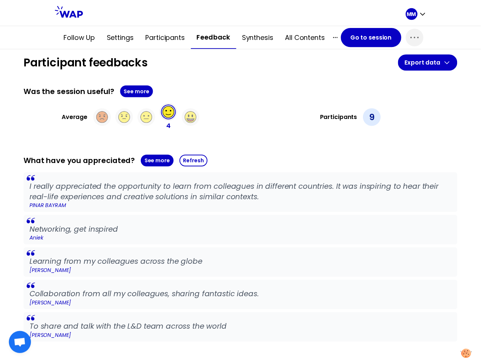
scroll to position [0, 0]
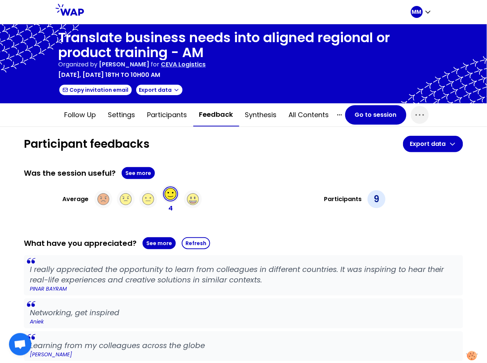
click at [206, 62] on p "CEVA Logistics" at bounding box center [183, 64] width 45 height 9
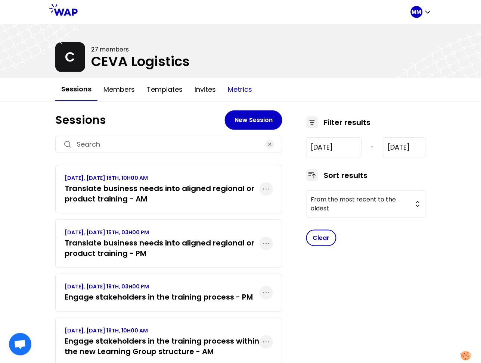
click at [246, 94] on button "Metrics" at bounding box center [240, 89] width 36 height 22
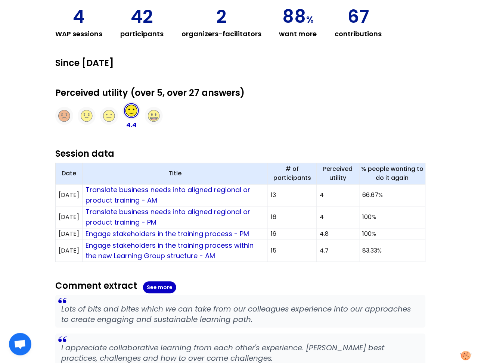
scroll to position [159, 0]
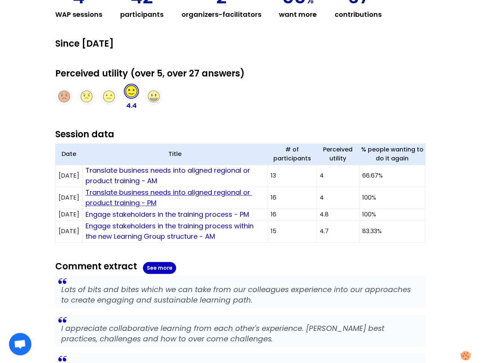
click at [192, 193] on link "Translate business needs into aligned regional or product training - PM" at bounding box center [169, 198] width 167 height 20
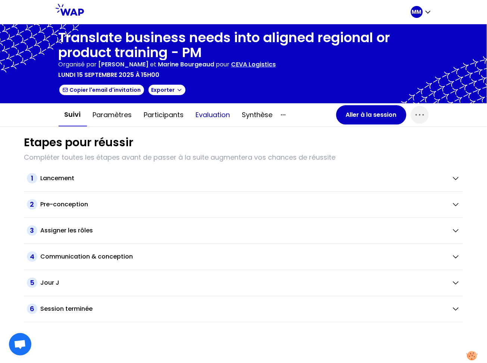
click at [214, 115] on button "Evaluation" at bounding box center [213, 115] width 46 height 22
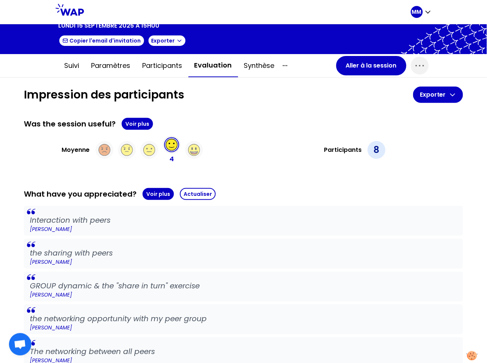
scroll to position [96, 0]
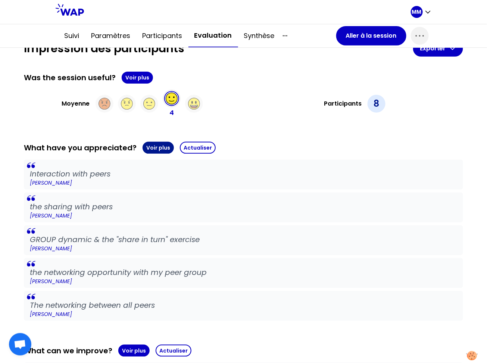
click at [148, 145] on button "Voir plus" at bounding box center [158, 148] width 31 height 12
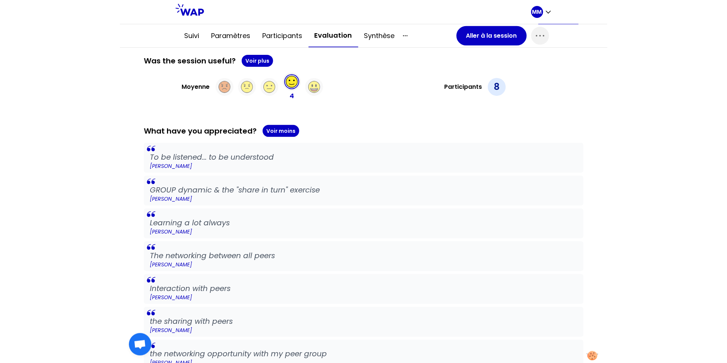
scroll to position [114, 0]
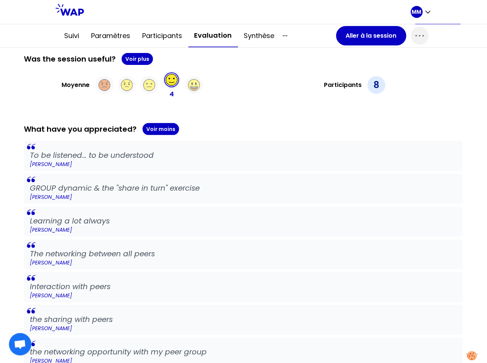
click at [260, 92] on div "Participants 8" at bounding box center [355, 85] width 217 height 28
click at [344, 37] on button "Aller à la session" at bounding box center [371, 35] width 70 height 19
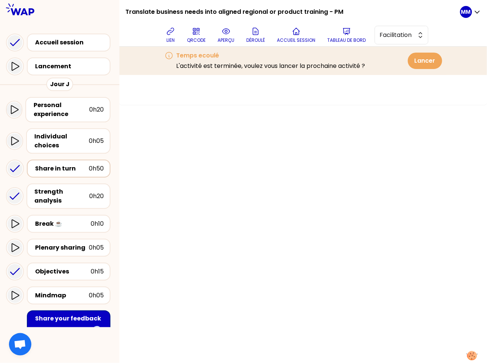
click at [78, 168] on div "Share in turn" at bounding box center [62, 168] width 54 height 9
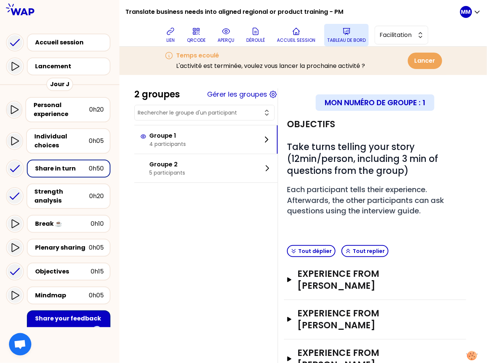
click at [351, 38] on p "Tableau de bord" at bounding box center [346, 40] width 38 height 6
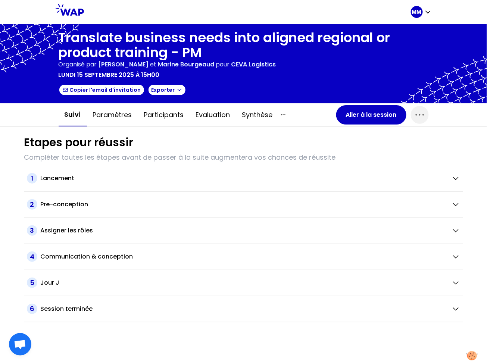
click at [276, 62] on p "CEVA Logistics" at bounding box center [254, 64] width 45 height 9
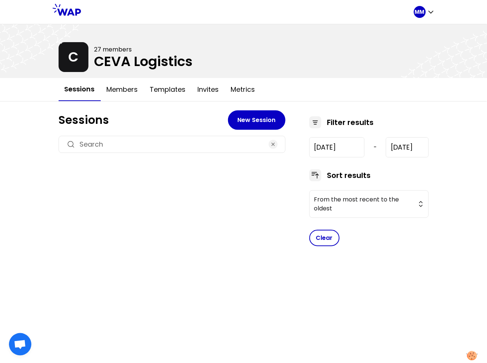
type input "[DATE]"
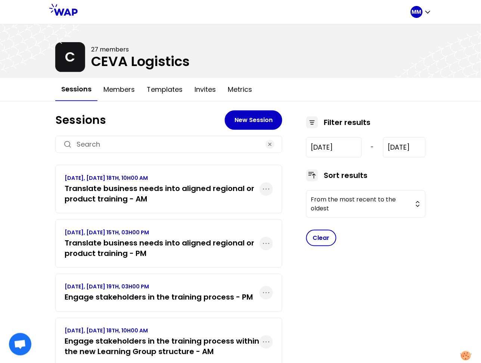
click at [192, 189] on h3 "Translate business needs into aligned regional or product training - AM" at bounding box center [162, 193] width 195 height 21
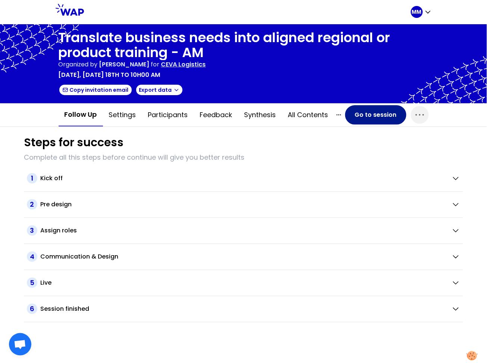
click at [361, 111] on button "Go to session" at bounding box center [375, 114] width 61 height 19
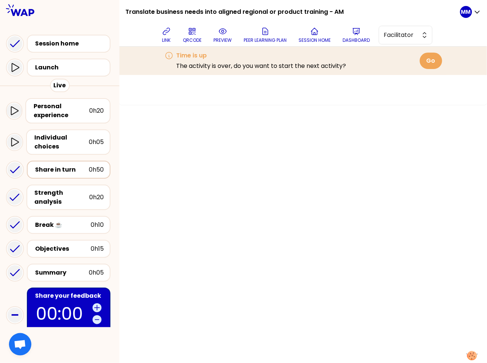
click at [57, 171] on div "Share in turn" at bounding box center [62, 169] width 54 height 9
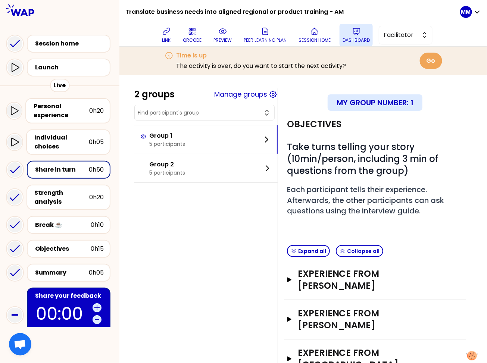
click at [355, 33] on button "Dashboard" at bounding box center [356, 35] width 33 height 22
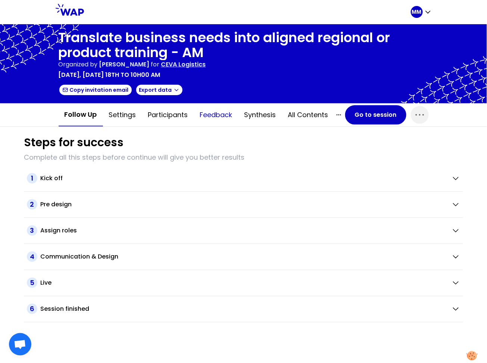
click at [211, 114] on button "Feedback" at bounding box center [216, 115] width 44 height 22
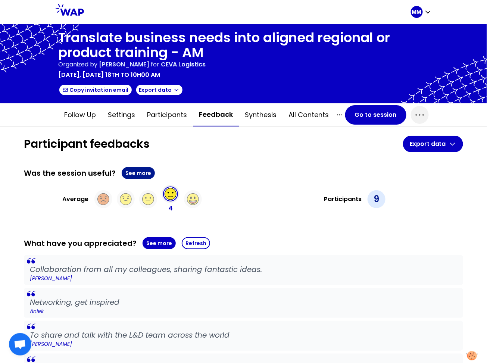
click at [140, 173] on button "See more" at bounding box center [138, 173] width 33 height 12
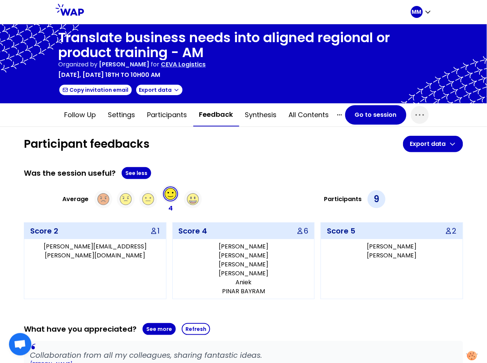
click at [206, 62] on p "CEVA Logistics" at bounding box center [183, 64] width 45 height 9
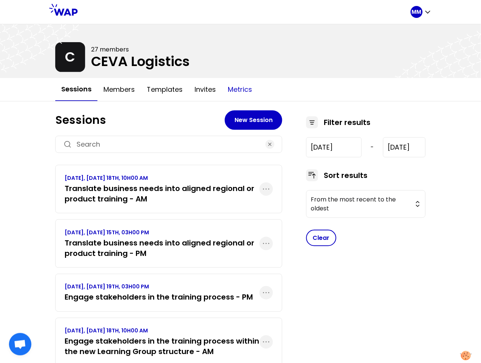
click at [240, 91] on button "Metrics" at bounding box center [240, 89] width 36 height 22
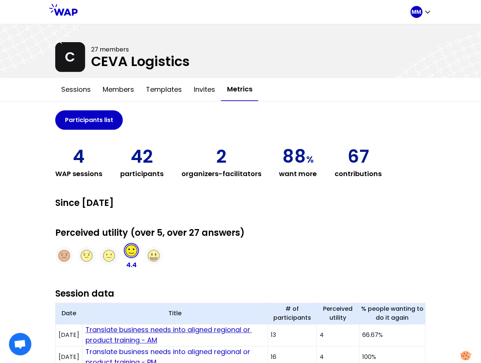
click at [229, 330] on link "Translate business needs into aligned regional or product training - AM" at bounding box center [169, 336] width 167 height 20
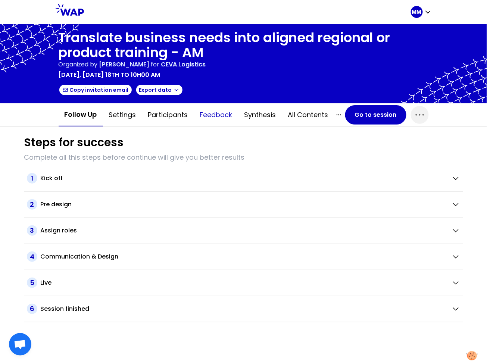
click at [225, 115] on button "Feedback" at bounding box center [216, 115] width 44 height 22
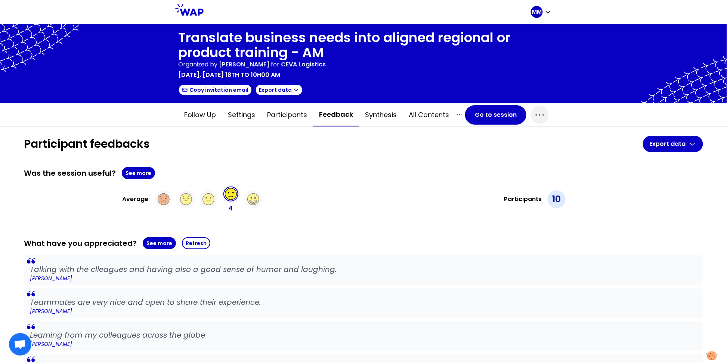
drag, startPoint x: 246, startPoint y: 77, endPoint x: 341, endPoint y: 77, distance: 94.1
click at [336, 74] on div "Translate business needs into aligned regional or product training - AM Organiz…" at bounding box center [363, 63] width 727 height 79
drag, startPoint x: 341, startPoint y: 77, endPoint x: 302, endPoint y: 75, distance: 38.5
click at [340, 77] on div "[DATE], [DATE] 18th to 10h00 am" at bounding box center [363, 75] width 370 height 9
click at [280, 75] on p "[DATE], [DATE] 18th to 10h00 am" at bounding box center [229, 75] width 102 height 9
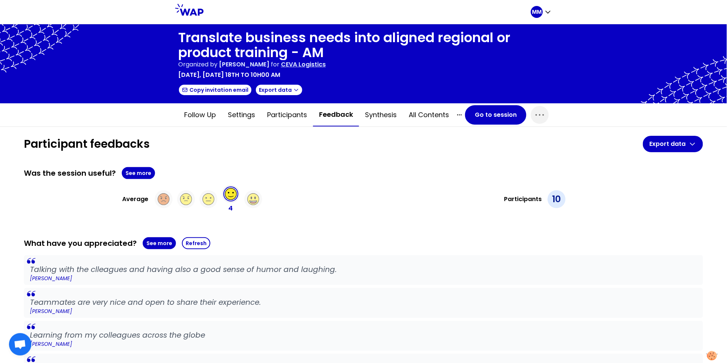
click at [280, 75] on p "[DATE], [DATE] 18th to 10h00 am" at bounding box center [229, 75] width 102 height 9
copy div "[DATE], [DATE] 18th to 10h00 am"
click at [479, 121] on button "Go to session" at bounding box center [495, 114] width 61 height 19
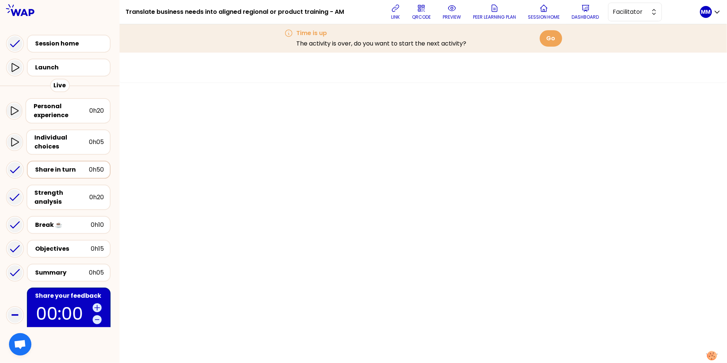
click at [66, 167] on div "Share in turn" at bounding box center [62, 169] width 54 height 9
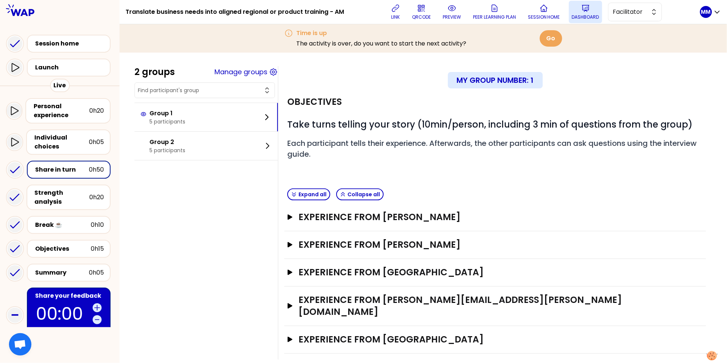
click at [541, 14] on p "Dashboard" at bounding box center [585, 17] width 27 height 6
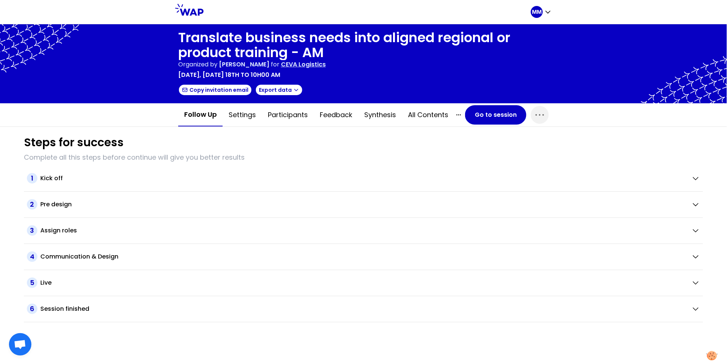
click at [326, 65] on p "CEVA Logistics" at bounding box center [303, 64] width 45 height 9
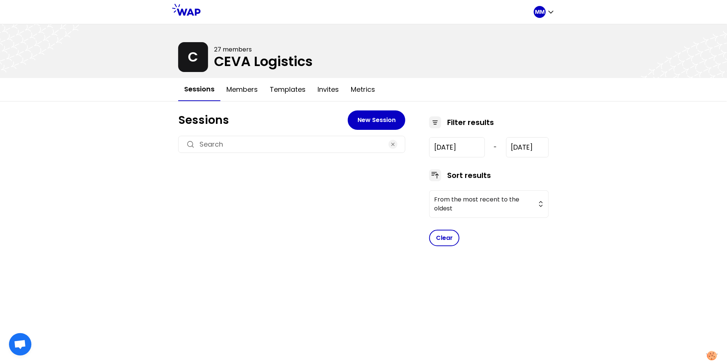
type input "[DATE]"
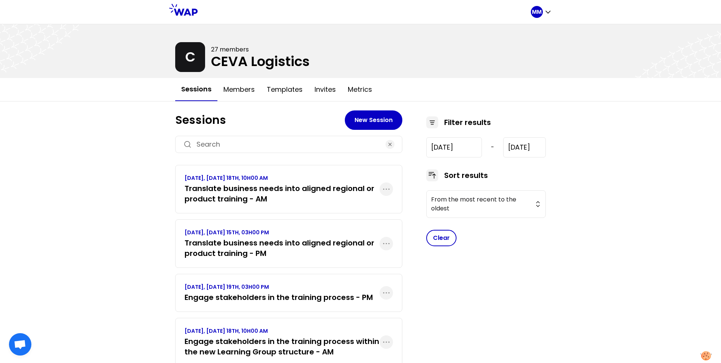
click at [293, 246] on h3 "Translate business needs into aligned regional or product training - PM" at bounding box center [281, 248] width 195 height 21
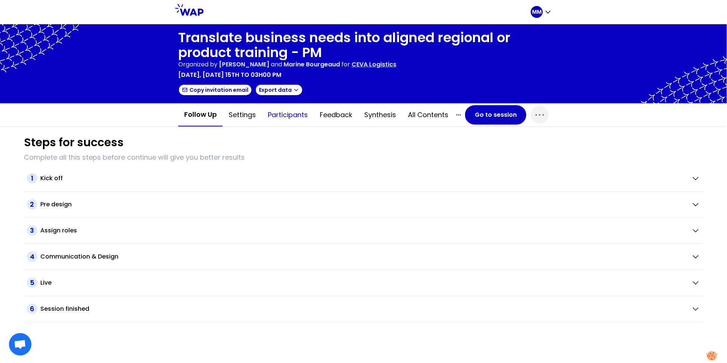
click at [285, 117] on button "Participants" at bounding box center [288, 115] width 52 height 22
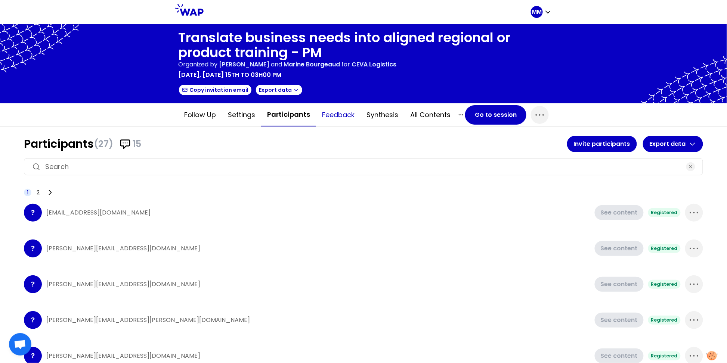
click at [344, 109] on button "Feedback" at bounding box center [338, 115] width 44 height 22
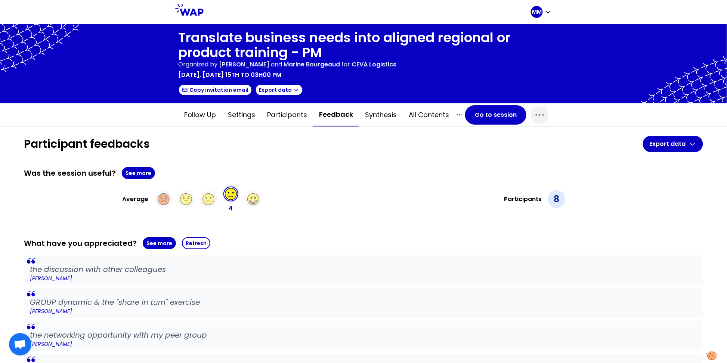
click at [252, 74] on p "[DATE], [DATE] 15th to 03h00 pm" at bounding box center [229, 75] width 103 height 9
click at [252, 75] on p "[DATE], [DATE] 15th to 03h00 pm" at bounding box center [229, 75] width 103 height 9
copy div "[DATE], [DATE] 15th to 03h00 pm"
